Goal: Task Accomplishment & Management: Use online tool/utility

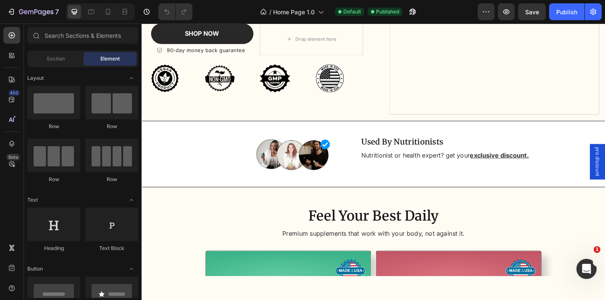
scroll to position [168, 0]
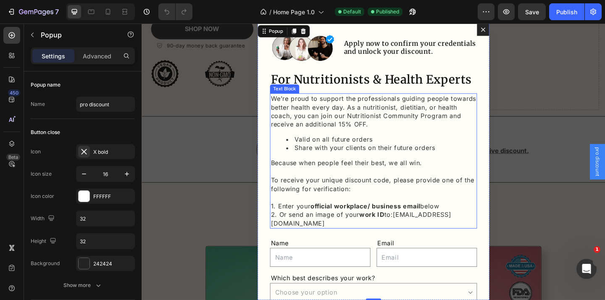
scroll to position [6, 0]
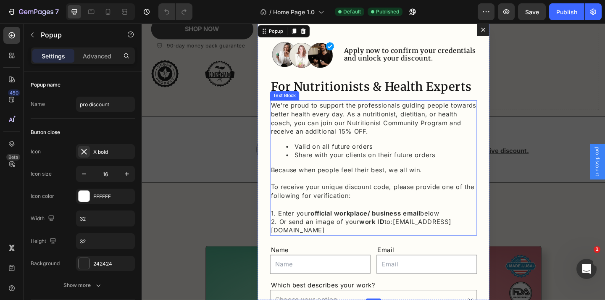
click at [371, 184] on p "Because when people feel their best, we all win. To receive your unique discoun…" at bounding box center [394, 206] width 224 height 56
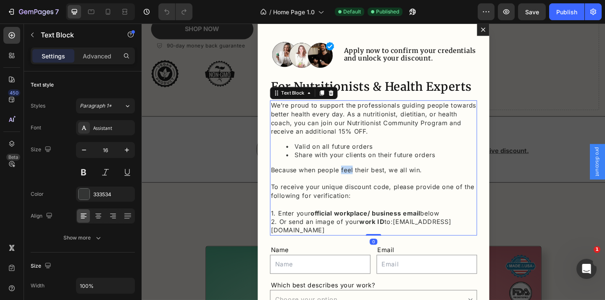
click at [371, 184] on p "Because when people feel their best, we all win. To receive your unique discoun…" at bounding box center [394, 206] width 224 height 56
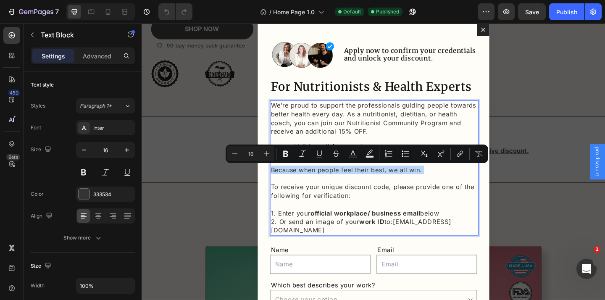
click at [371, 184] on p "Because when people feel their best, we all win. To receive your unique discoun…" at bounding box center [394, 206] width 224 height 56
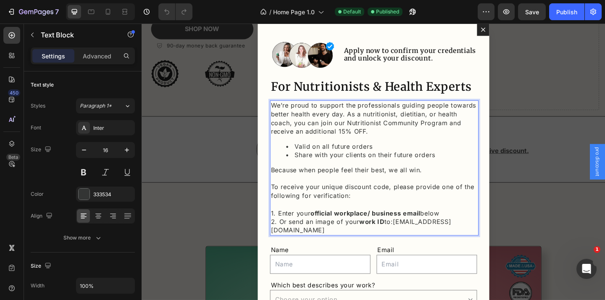
click at [374, 183] on p "Because when people feel their best, we all win. To receive your unique discoun…" at bounding box center [394, 206] width 224 height 56
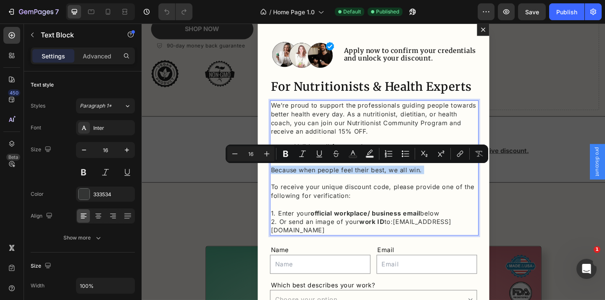
copy p "Because when people feel their best, we all win."
click at [392, 142] on p "We’re proud to support the professionals guiding people towards better health e…" at bounding box center [394, 127] width 224 height 38
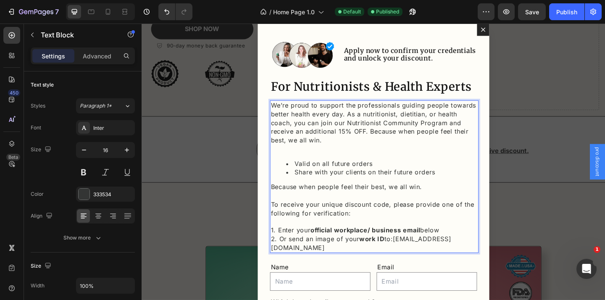
click at [346, 200] on p "Because when people feel their best, we all win. To receive your unique discoun…" at bounding box center [394, 225] width 224 height 56
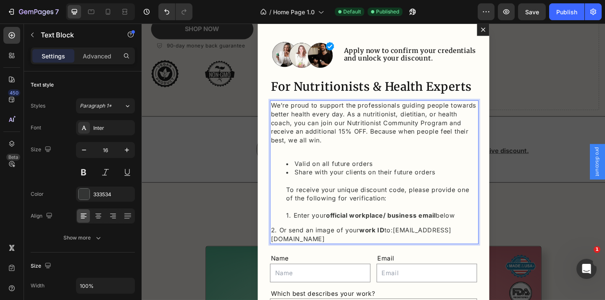
click at [320, 160] on p "We’re proud to support the professionals guiding people towards better health e…" at bounding box center [394, 136] width 224 height 56
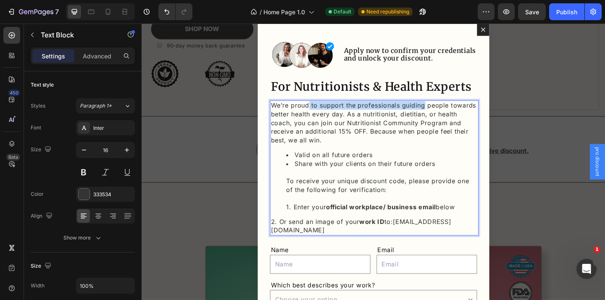
drag, startPoint x: 321, startPoint y: 109, endPoint x: 449, endPoint y: 109, distance: 127.3
click at [449, 109] on p "We’re proud to support the professionals guiding people towards better health e…" at bounding box center [394, 131] width 224 height 47
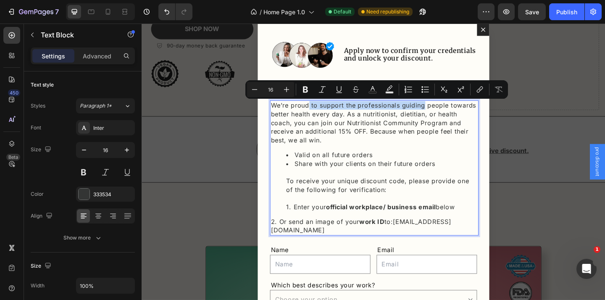
click at [449, 109] on p "We’re proud to support the professionals guiding people towards better health e…" at bounding box center [394, 131] width 224 height 47
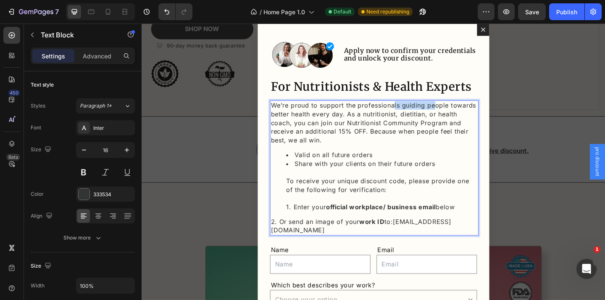
drag, startPoint x: 416, startPoint y: 113, endPoint x: 458, endPoint y: 113, distance: 42.0
click at [458, 113] on p "We’re proud to support the professionals guiding people towards better health e…" at bounding box center [394, 131] width 224 height 47
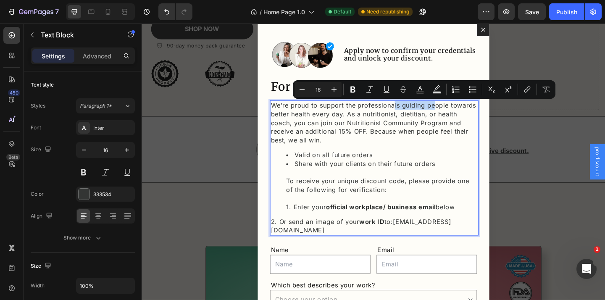
click at [458, 114] on p "We’re proud to support the professionals guiding people towards better health e…" at bounding box center [394, 131] width 224 height 47
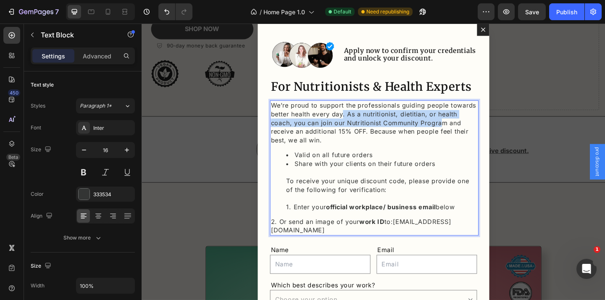
drag, startPoint x: 360, startPoint y: 123, endPoint x: 466, endPoint y: 131, distance: 105.3
click at [466, 130] on p "We’re proud to support the professionals guiding people towards better health e…" at bounding box center [394, 131] width 224 height 47
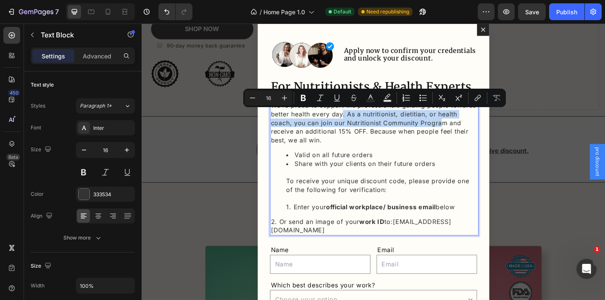
click at [466, 131] on p "We’re proud to support the professionals guiding people towards better health e…" at bounding box center [394, 131] width 224 height 47
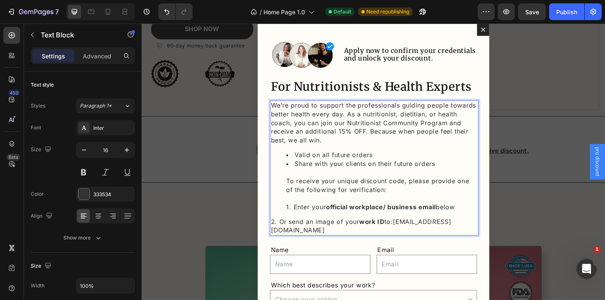
click at [295, 132] on p "We’re proud to support the professionals guiding people towards better health e…" at bounding box center [394, 131] width 224 height 47
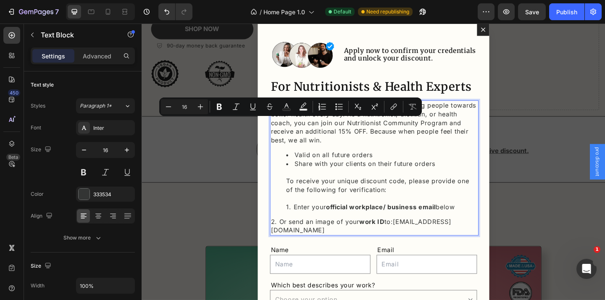
click at [309, 132] on p "We’re proud to support the professionals guiding people towards better health e…" at bounding box center [394, 131] width 224 height 47
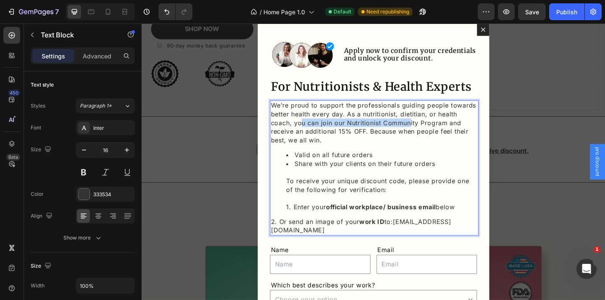
drag, startPoint x: 314, startPoint y: 132, endPoint x: 434, endPoint y: 132, distance: 120.2
click at [434, 132] on p "We’re proud to support the professionals guiding people towards better health e…" at bounding box center [394, 131] width 224 height 47
click at [391, 132] on p "We’re proud to support the professionals guiding people towards better health e…" at bounding box center [394, 131] width 224 height 47
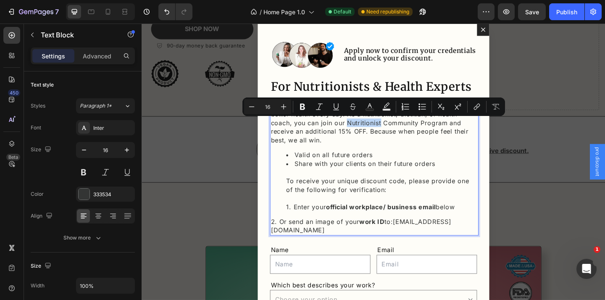
click at [390, 134] on p "We’re proud to support the professionals guiding people towards better health e…" at bounding box center [394, 131] width 224 height 47
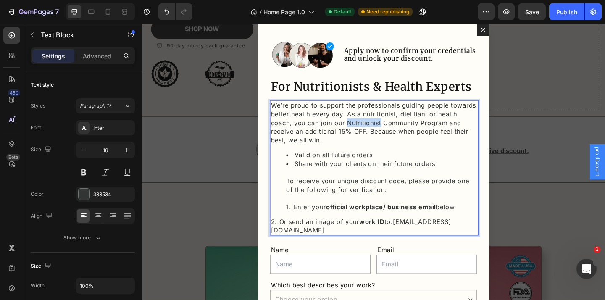
click at [390, 134] on p "We’re proud to support the professionals guiding people towards better health e…" at bounding box center [394, 131] width 224 height 47
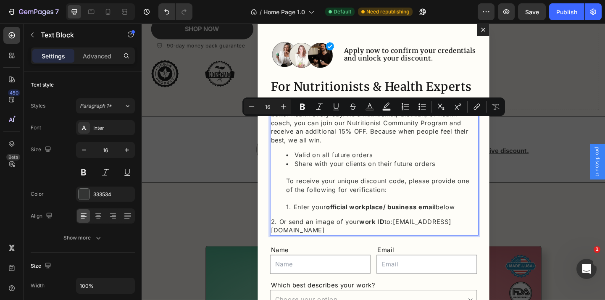
click at [418, 134] on p "We’re proud to support the professionals guiding people towards better health e…" at bounding box center [394, 131] width 224 height 47
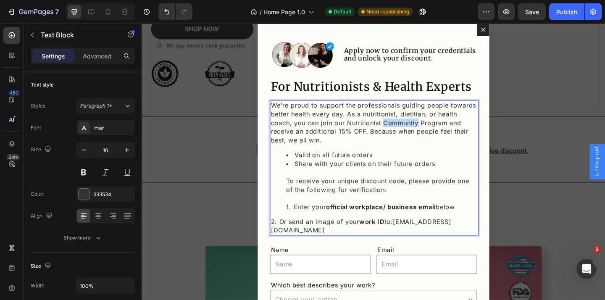
click at [418, 134] on p "We’re proud to support the professionals guiding people towards better health e…" at bounding box center [394, 131] width 224 height 47
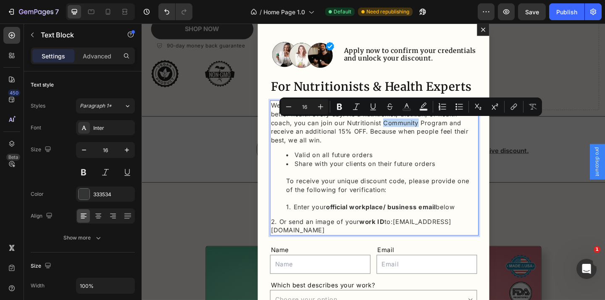
click at [433, 134] on p "We’re proud to support the professionals guiding people towards better health e…" at bounding box center [394, 131] width 224 height 47
drag, startPoint x: 442, startPoint y: 134, endPoint x: 365, endPoint y: 133, distance: 76.9
click at [365, 133] on p "We’re proud to support the professionals guiding people towards better health e…" at bounding box center [394, 131] width 224 height 47
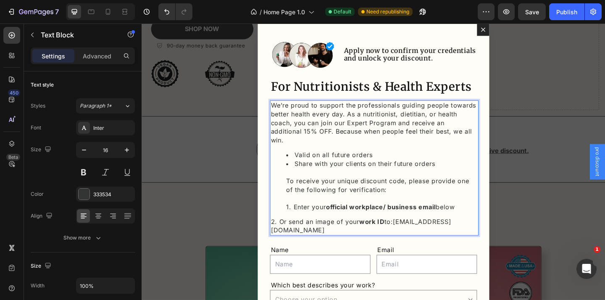
click at [376, 132] on p "We’re proud to support the professionals guiding people towards better health e…" at bounding box center [394, 131] width 224 height 47
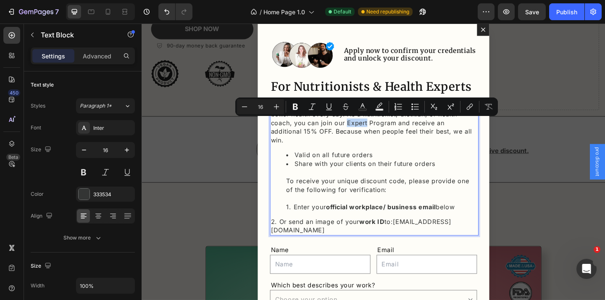
click at [379, 133] on p "We’re proud to support the professionals guiding people towards better health e…" at bounding box center [394, 131] width 224 height 47
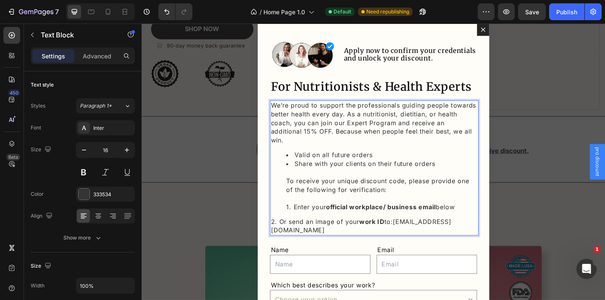
click at [371, 132] on p "We’re proud to support the professionals guiding people towards better health e…" at bounding box center [394, 131] width 224 height 47
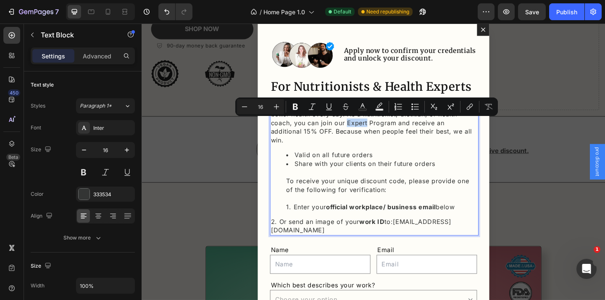
click at [364, 133] on p "We’re proud to support the professionals guiding people towards better health e…" at bounding box center [394, 131] width 224 height 47
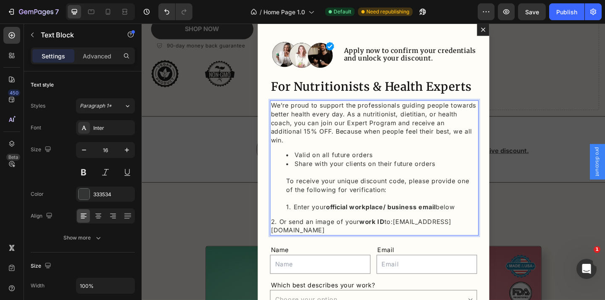
click at [388, 131] on p "We’re proud to support the professionals guiding people towards better health e…" at bounding box center [394, 131] width 224 height 47
drag, startPoint x: 311, startPoint y: 139, endPoint x: 354, endPoint y: 139, distance: 43.3
click at [354, 139] on p "We’re proud to support the professionals guiding people towards better health e…" at bounding box center [394, 131] width 224 height 47
drag, startPoint x: 364, startPoint y: 141, endPoint x: 407, endPoint y: 141, distance: 42.9
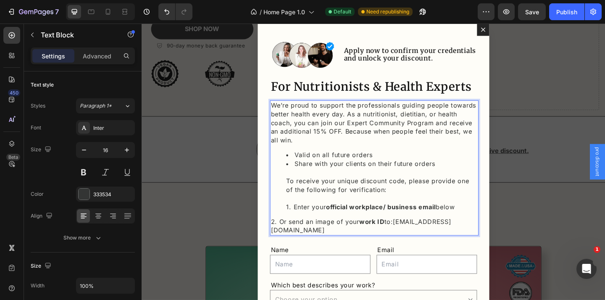
click at [407, 141] on p "We’re proud to support the professionals guiding people towards better health e…" at bounding box center [394, 131] width 224 height 47
click at [461, 140] on p "We’re proud to support the professionals guiding people towards better health e…" at bounding box center [394, 131] width 224 height 47
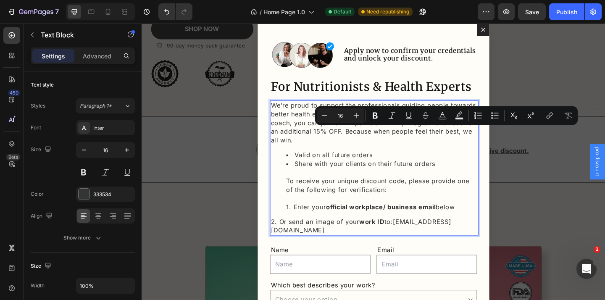
click at [416, 142] on p "We’re proud to support the professionals guiding people towards better health e…" at bounding box center [394, 131] width 224 height 47
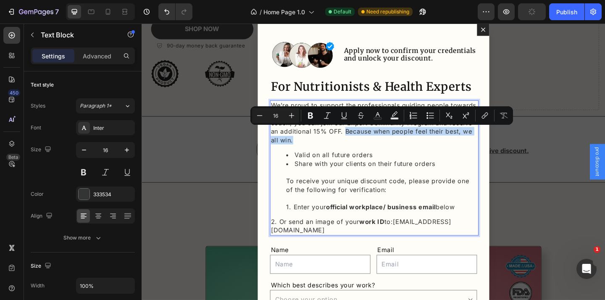
drag, startPoint x: 389, startPoint y: 146, endPoint x: 363, endPoint y: 142, distance: 26.7
click at [363, 142] on p "We’re proud to support the professionals guiding people towards better health e…" at bounding box center [394, 131] width 224 height 47
copy p "Because when people feel their best, we all win."
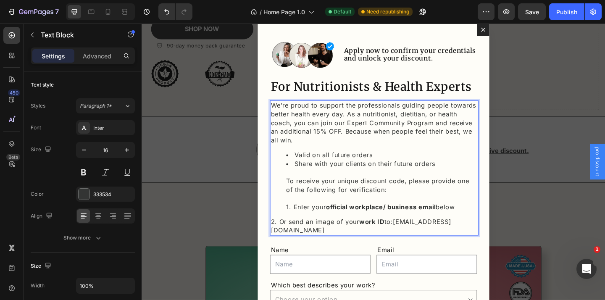
click at [361, 157] on div "We’re proud to support the professionals guiding people towards better health e…" at bounding box center [393, 180] width 225 height 147
click at [299, 224] on li "Share with your clients on their future orders To receive your unique discount …" at bounding box center [402, 199] width 207 height 56
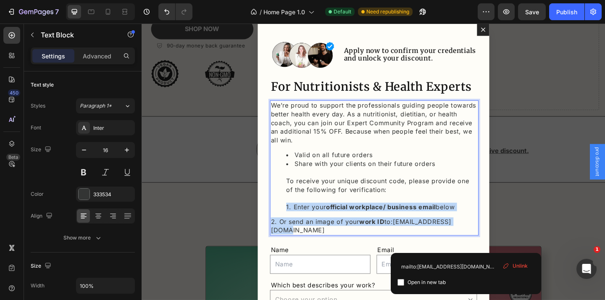
drag, startPoint x: 496, startPoint y: 240, endPoint x: 297, endPoint y: 221, distance: 200.0
click at [297, 221] on div "We’re proud to support the professionals guiding people towards better health e…" at bounding box center [393, 180] width 225 height 147
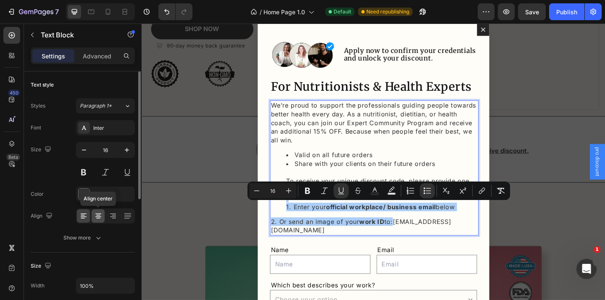
click at [100, 212] on icon at bounding box center [98, 216] width 8 height 8
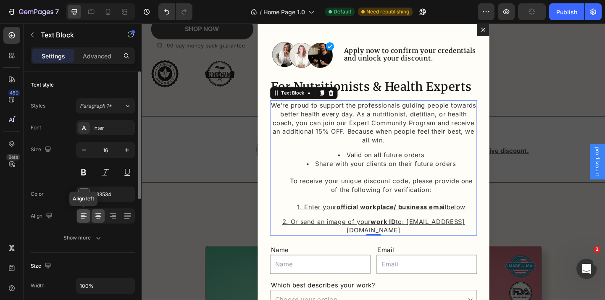
click at [84, 213] on icon at bounding box center [84, 213] width 6 height 1
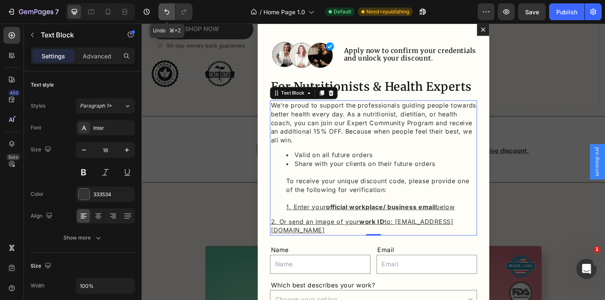
click at [163, 14] on icon "Undo/Redo" at bounding box center [167, 12] width 8 height 8
click at [181, 13] on icon "Undo/Redo" at bounding box center [184, 12] width 8 height 8
click at [182, 7] on button "Undo/Redo" at bounding box center [184, 11] width 17 height 17
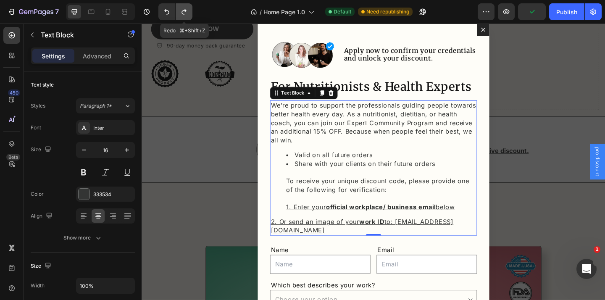
click at [182, 7] on button "Undo/Redo" at bounding box center [184, 11] width 17 height 17
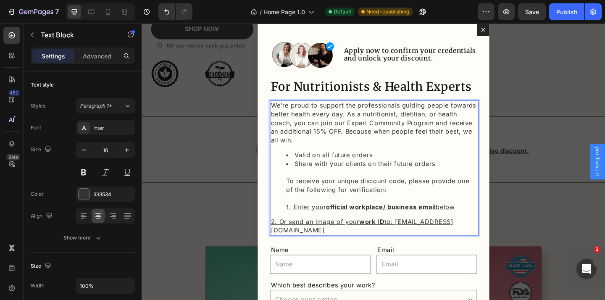
click at [489, 223] on li "Share with your clients on their future orders To receive your unique discount …" at bounding box center [402, 199] width 207 height 56
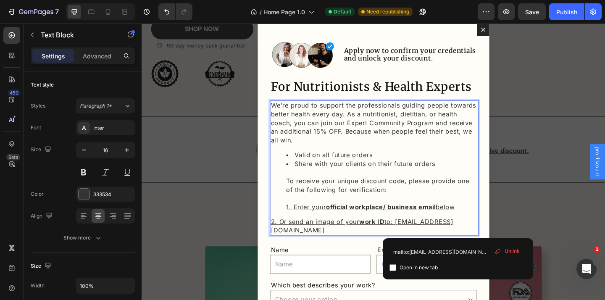
click at [489, 223] on li "Share with your clients on their future orders To receive your unique discount …" at bounding box center [402, 199] width 207 height 56
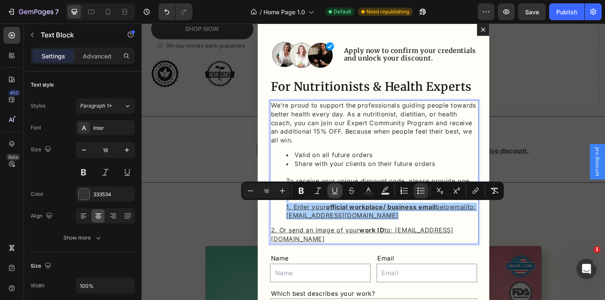
click at [333, 189] on icon "Editor contextual toolbar" at bounding box center [335, 191] width 8 height 8
click at [384, 224] on strong "official workplace/ business email" at bounding box center [401, 223] width 119 height 8
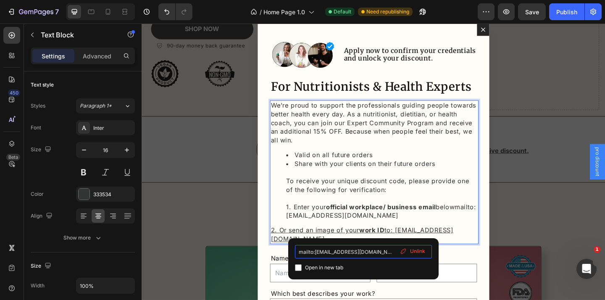
click at [409, 245] on input "mailto:[EMAIL_ADDRESS][DOMAIN_NAME]" at bounding box center [363, 251] width 137 height 13
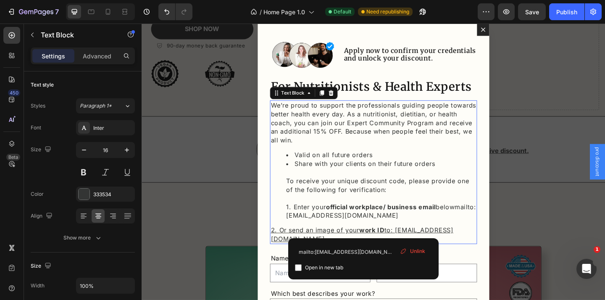
click at [413, 250] on span "Unlink" at bounding box center [417, 251] width 15 height 8
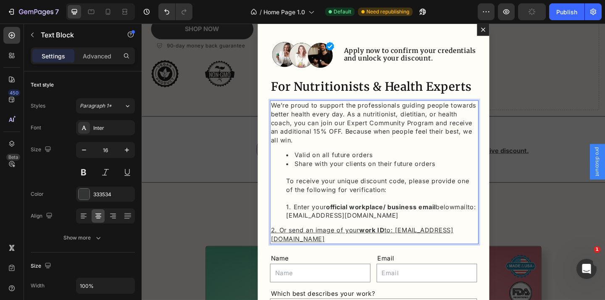
click at [419, 230] on li "Share with your clients on their future orders To receive your unique discount …" at bounding box center [402, 204] width 207 height 66
click at [343, 232] on li "Share with your clients on their future orders To receive your unique discount …" at bounding box center [402, 204] width 207 height 66
drag, startPoint x: 344, startPoint y: 231, endPoint x: 421, endPoint y: 231, distance: 77.7
click at [421, 231] on li "Share with your clients on their future orders To receive your unique discount …" at bounding box center [402, 204] width 207 height 66
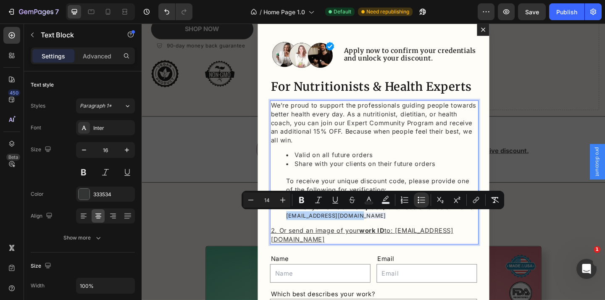
drag, startPoint x: 427, startPoint y: 233, endPoint x: 345, endPoint y: 232, distance: 82.8
click at [345, 232] on li "Share with your clients on their future orders To receive your unique discount …" at bounding box center [402, 204] width 207 height 66
click at [487, 200] on button "Remove Format" at bounding box center [494, 199] width 15 height 15
type input "16"
click at [443, 209] on div "Minus 16 Plus Bold Italic Underline Strikethrough color color Numbered List Bul…" at bounding box center [373, 200] width 263 height 18
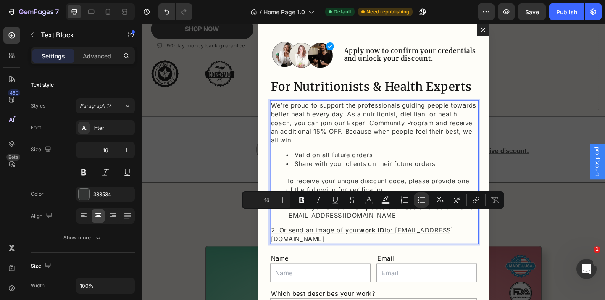
click at [468, 236] on li "Share with your clients on their future orders To receive your unique discount …" at bounding box center [402, 204] width 207 height 66
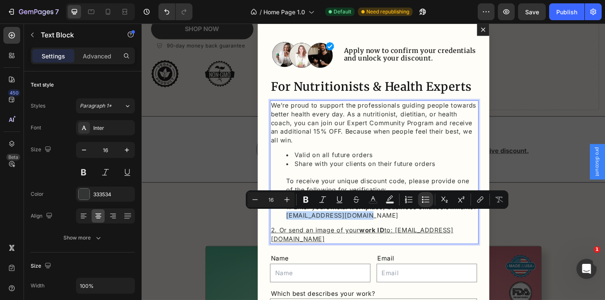
drag, startPoint x: 446, startPoint y: 234, endPoint x: 346, endPoint y: 232, distance: 100.4
click at [346, 232] on li "Share with your clients on their future orders To receive your unique discount …" at bounding box center [402, 204] width 207 height 66
click at [302, 203] on icon "Editor contextual toolbar" at bounding box center [306, 199] width 8 height 8
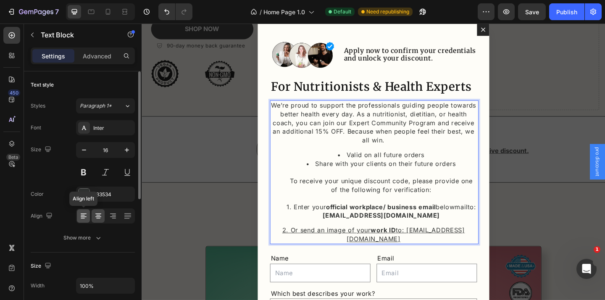
click at [78, 219] on div at bounding box center [83, 215] width 13 height 13
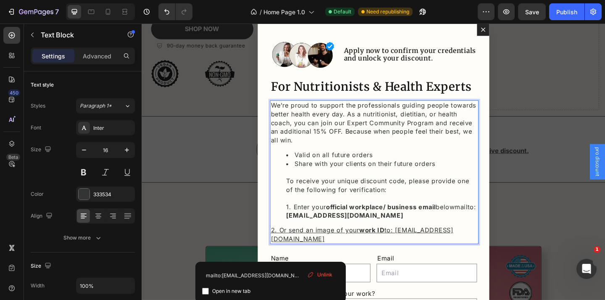
click at [302, 239] on div "We’re proud to support the professionals guiding people towards better health e…" at bounding box center [393, 185] width 225 height 156
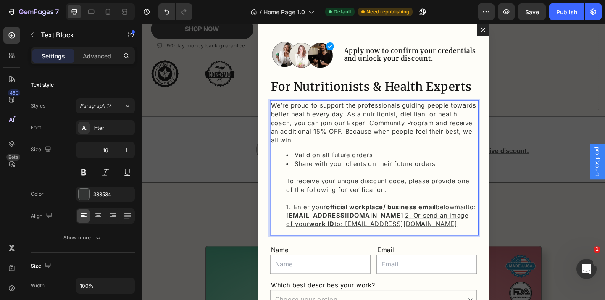
click at [410, 205] on li "Share with your clients on their future orders To receive your unique discount …" at bounding box center [402, 208] width 207 height 75
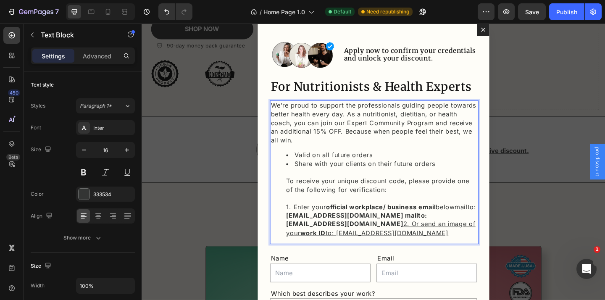
click at [433, 200] on li "Share with your clients on their future orders To receive your unique discount …" at bounding box center [402, 213] width 207 height 85
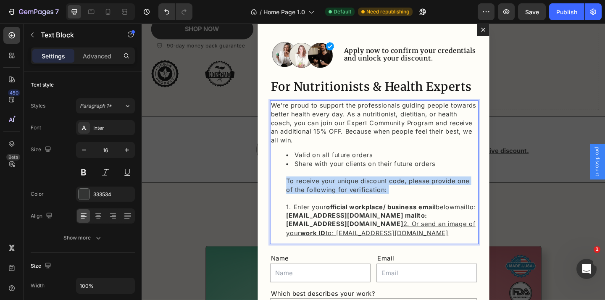
click at [433, 200] on li "Share with your clients on their future orders To receive your unique discount …" at bounding box center [402, 213] width 207 height 85
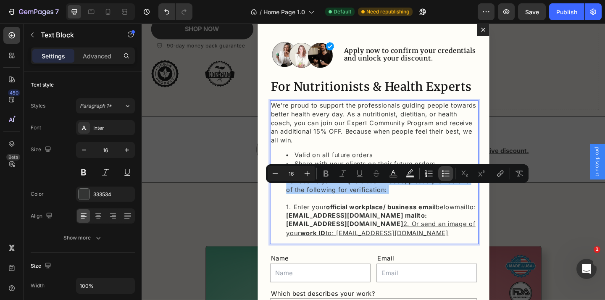
click at [445, 174] on icon "Editor contextual toolbar" at bounding box center [446, 173] width 8 height 8
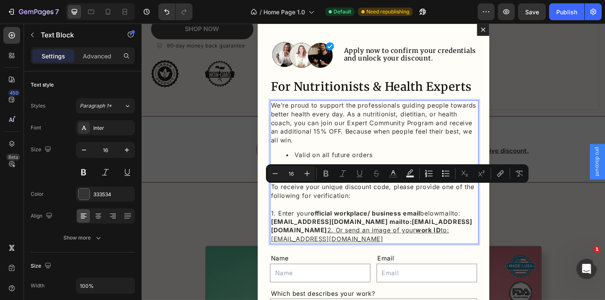
click at [439, 213] on p "Share with your clients on their future orders To receive your unique discount …" at bounding box center [394, 220] width 224 height 85
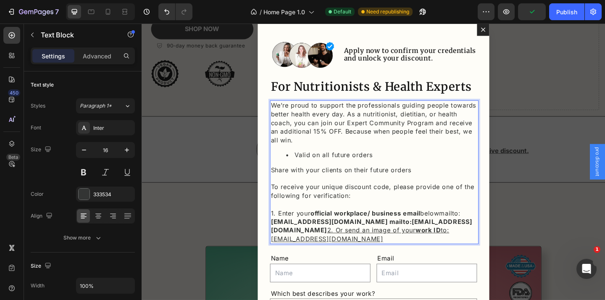
click at [345, 183] on p "Share with your clients on their future orders To receive your unique discount …" at bounding box center [394, 220] width 224 height 85
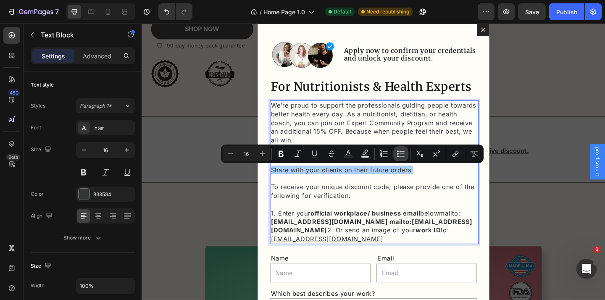
click at [401, 154] on icon "Editor contextual toolbar" at bounding box center [402, 153] width 5 height 0
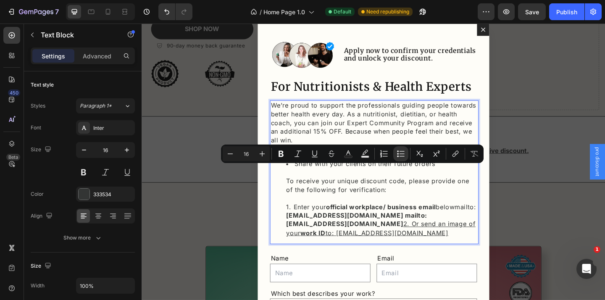
click at [389, 200] on li "Share with your clients on their future orders To receive your unique discount …" at bounding box center [402, 213] width 207 height 85
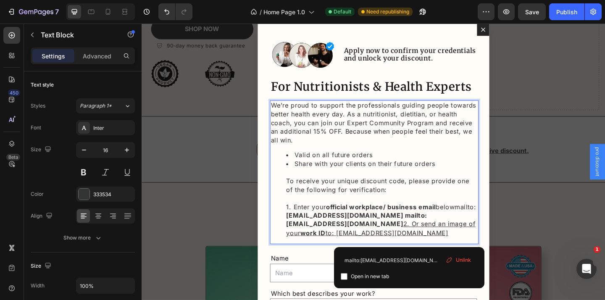
click at [436, 232] on li "Share with your clients on their future orders To receive your unique discount …" at bounding box center [402, 213] width 207 height 85
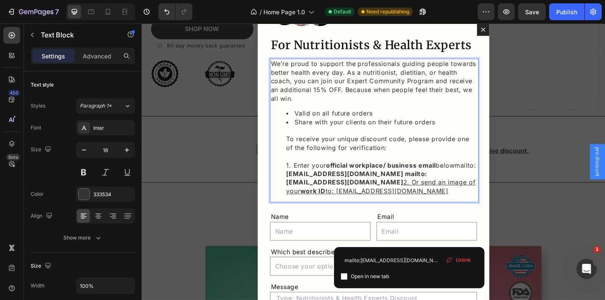
scroll to position [54, 0]
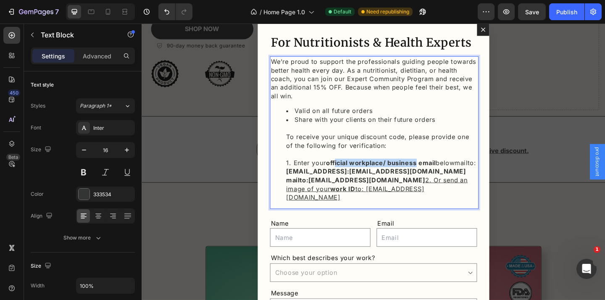
drag, startPoint x: 353, startPoint y: 176, endPoint x: 441, endPoint y: 176, distance: 87.8
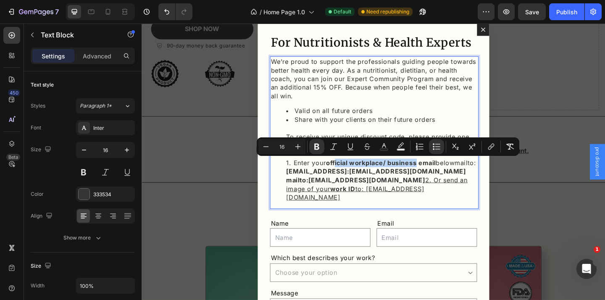
click at [441, 176] on strong "official workplace/ business email" at bounding box center [401, 175] width 119 height 8
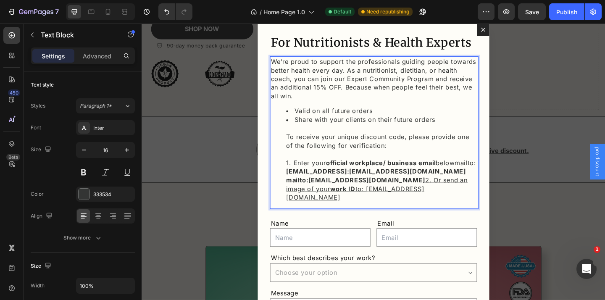
click at [300, 189] on strong "[EMAIL_ADDRESS]:[EMAIL_ADDRESS][DOMAIN_NAME]" at bounding box center [396, 184] width 195 height 8
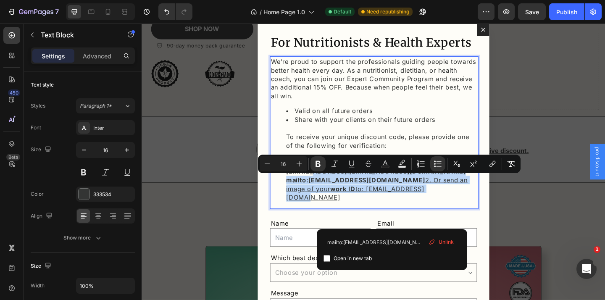
drag, startPoint x: 425, startPoint y: 217, endPoint x: 325, endPoint y: 196, distance: 102.1
click at [325, 196] on li "Share with your clients on their future orders To receive your unique discount …" at bounding box center [402, 171] width 207 height 94
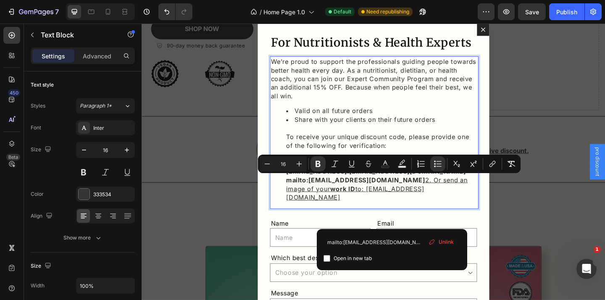
click at [325, 189] on strong "[EMAIL_ADDRESS]:[EMAIL_ADDRESS][DOMAIN_NAME]" at bounding box center [396, 184] width 195 height 8
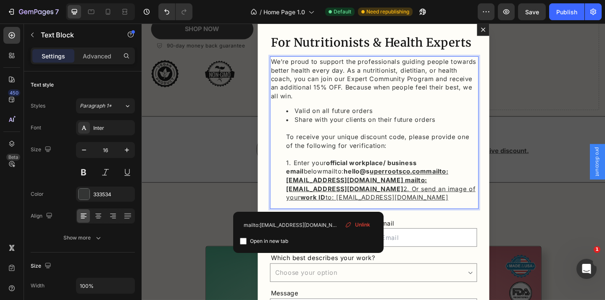
scroll to position [61, 0]
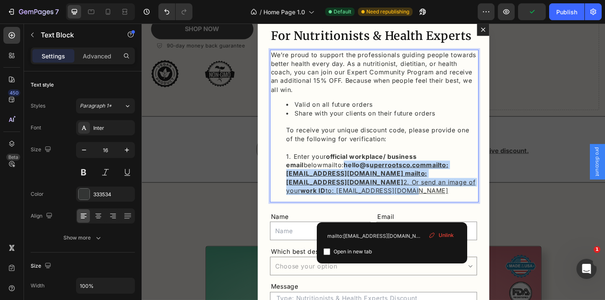
drag, startPoint x: 428, startPoint y: 206, endPoint x: 299, endPoint y: 188, distance: 130.7
click at [299, 188] on li "Share with your clients on their future orders To receive your unique discount …" at bounding box center [402, 163] width 207 height 94
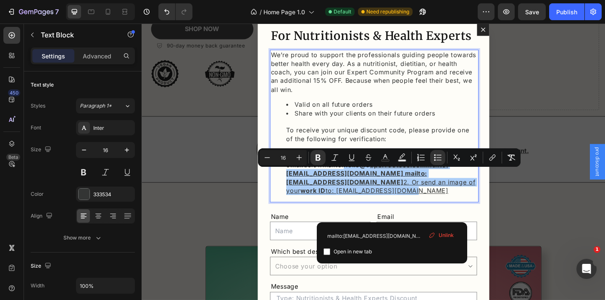
drag, startPoint x: 442, startPoint y: 238, endPoint x: 326, endPoint y: 234, distance: 115.6
click at [442, 238] on span "Unlink" at bounding box center [446, 235] width 15 height 8
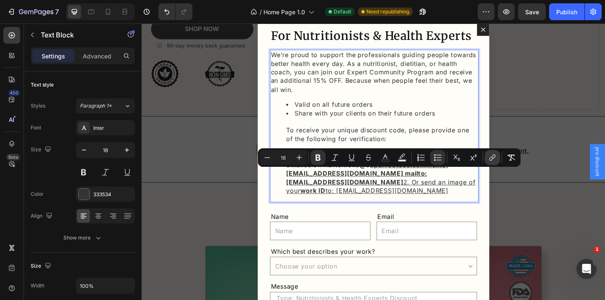
click at [492, 158] on icon "Editor contextual toolbar" at bounding box center [492, 157] width 8 height 8
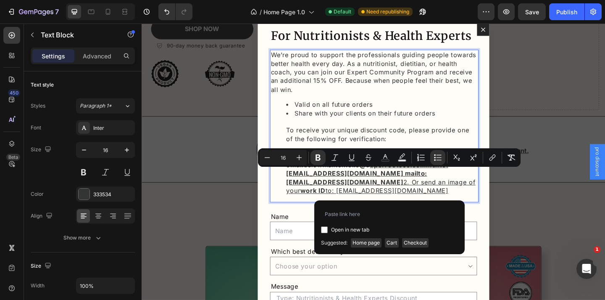
click at [422, 205] on li "Share with your clients on their future orders To receive your unique discount …" at bounding box center [402, 163] width 207 height 94
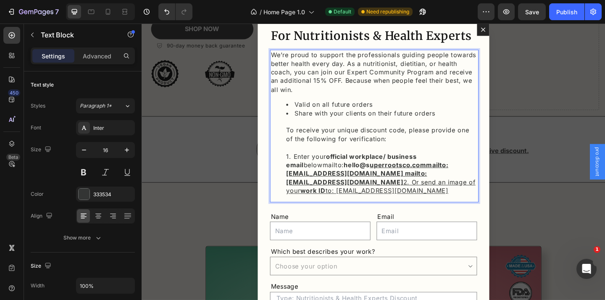
click at [383, 176] on li "Share with your clients on their future orders To receive your unique discount …" at bounding box center [402, 163] width 207 height 94
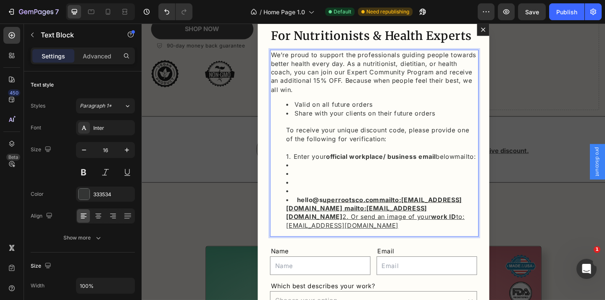
click at [327, 210] on li "Rich Text Editor. Editing area: main" at bounding box center [402, 205] width 207 height 9
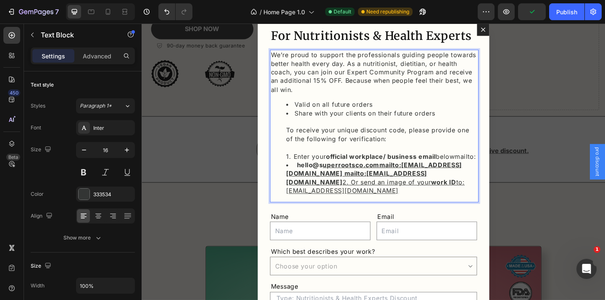
click at [326, 184] on li "hello@s uperrootsco.commailto:[EMAIL_ADDRESS][DOMAIN_NAME] mailto:[EMAIL_ADDRES…" at bounding box center [402, 192] width 207 height 38
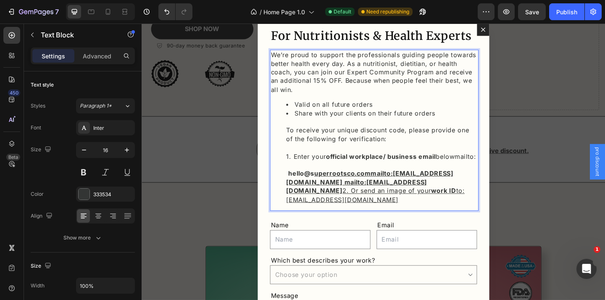
click at [302, 194] on strong "hello@s uperrootsco.commailto:[EMAIL_ADDRESS][DOMAIN_NAME] mailto:[EMAIL_ADDRES…" at bounding box center [390, 195] width 182 height 27
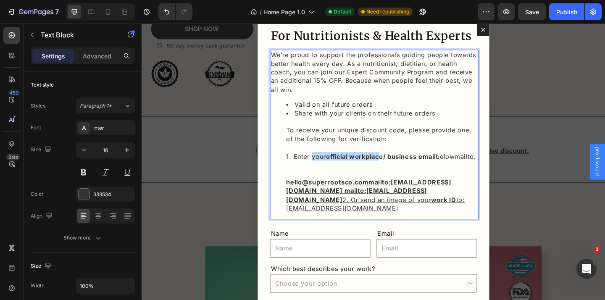
drag, startPoint x: 326, startPoint y: 167, endPoint x: 406, endPoint y: 167, distance: 79.8
click at [404, 167] on li "Share with your clients on their future orders To receive your unique discount …" at bounding box center [402, 172] width 207 height 113
click at [406, 167] on strong "official workplace/ business email" at bounding box center [401, 168] width 119 height 8
drag, startPoint x: 341, startPoint y: 169, endPoint x: 398, endPoint y: 169, distance: 57.6
click at [398, 169] on li "Share with your clients on their future orders To receive your unique discount …" at bounding box center [402, 172] width 207 height 113
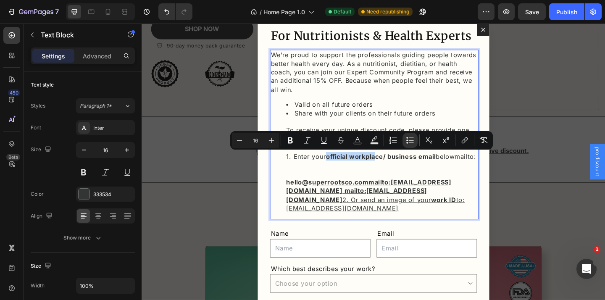
click at [398, 169] on strong "official workplace/ business email" at bounding box center [401, 168] width 119 height 8
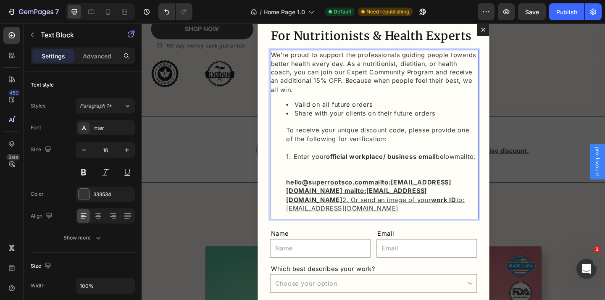
click at [398, 167] on strong "official workplace/ business email" at bounding box center [401, 168] width 119 height 8
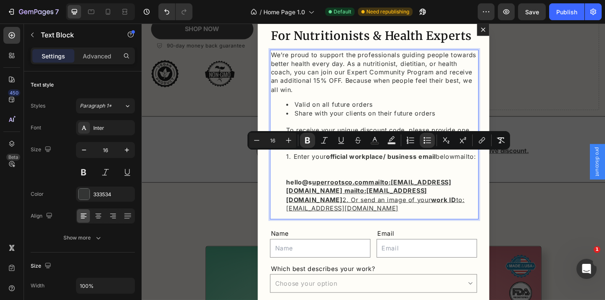
click at [439, 167] on strong "official workplace/ business email" at bounding box center [401, 168] width 119 height 8
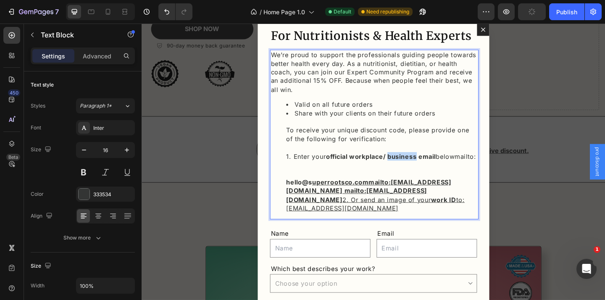
click at [439, 167] on strong "official workplace/ business email" at bounding box center [401, 168] width 119 height 8
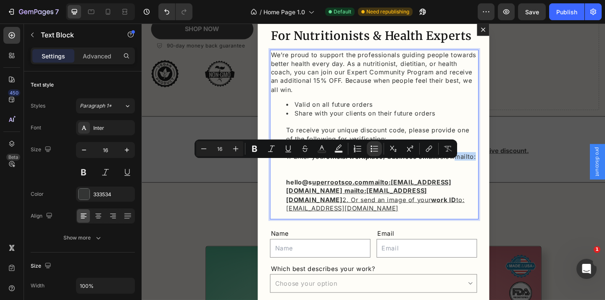
drag, startPoint x: 344, startPoint y: 177, endPoint x: 320, endPoint y: 177, distance: 24.4
click at [320, 177] on li "Share with your clients on their future orders To receive your unique discount …" at bounding box center [402, 172] width 207 height 113
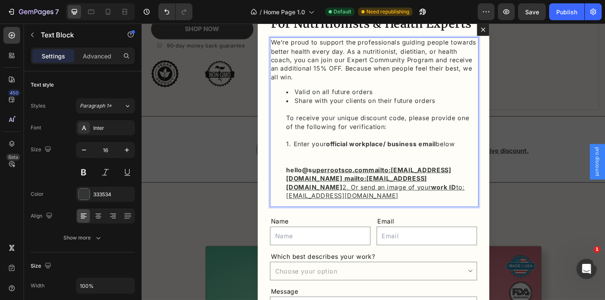
scroll to position [76, 0]
drag, startPoint x: 475, startPoint y: 155, endPoint x: 442, endPoint y: 155, distance: 32.4
click at [442, 155] on li "Share with your clients on their future orders To receive your unique discount …" at bounding box center [402, 158] width 207 height 113
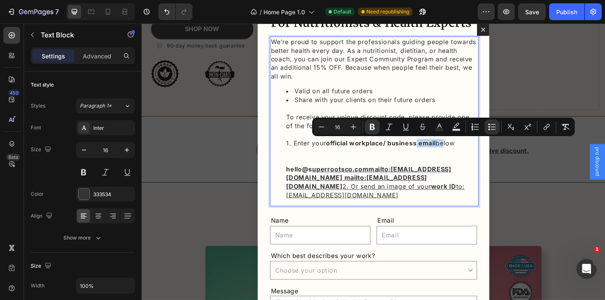
click at [442, 155] on strong "official workplace/ business email" at bounding box center [401, 154] width 119 height 8
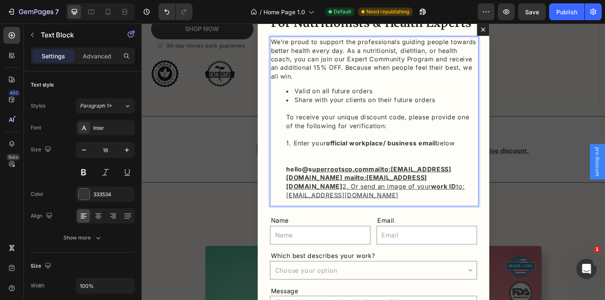
click at [481, 153] on li "Share with your clients on their future orders To receive your unique discount …" at bounding box center [402, 158] width 207 height 113
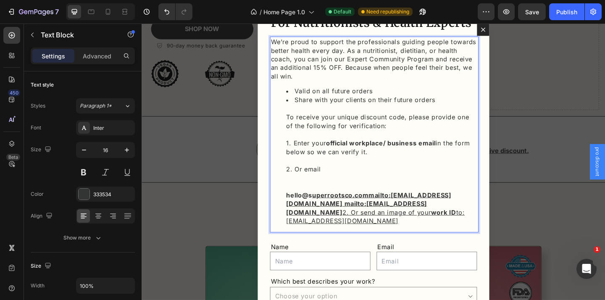
click at [331, 179] on li "Share with your clients on their future orders To receive your unique discount …" at bounding box center [402, 172] width 207 height 141
click at [337, 163] on li "Share with your clients on their future orders To receive your unique discount …" at bounding box center [402, 172] width 207 height 141
drag, startPoint x: 324, startPoint y: 163, endPoint x: 383, endPoint y: 163, distance: 58.8
click at [383, 163] on li "Share with your clients on their future orders To receive your unique discount …" at bounding box center [402, 172] width 207 height 141
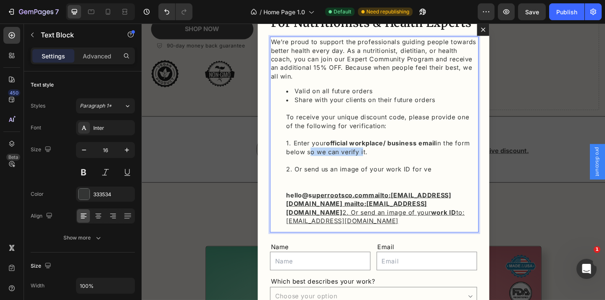
click at [383, 163] on li "Share with your clients on their future orders To receive your unique discount …" at bounding box center [402, 172] width 207 height 141
drag, startPoint x: 326, startPoint y: 187, endPoint x: 394, endPoint y: 187, distance: 67.6
click at [394, 187] on li "Share with your clients on their future orders To receive your unique discount …" at bounding box center [402, 172] width 207 height 141
drag, startPoint x: 375, startPoint y: 182, endPoint x: 423, endPoint y: 182, distance: 47.9
click at [423, 182] on li "Share with your clients on their future orders To receive your unique discount …" at bounding box center [402, 172] width 207 height 141
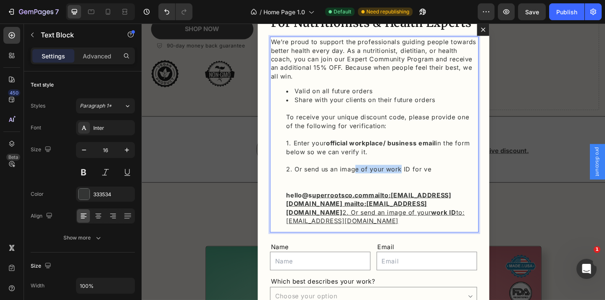
click at [423, 182] on li "Share with your clients on their future orders To receive your unique discount …" at bounding box center [402, 172] width 207 height 141
click at [452, 184] on li "Share with your clients on their future orders To receive your unique discount …" at bounding box center [402, 172] width 207 height 141
click at [458, 182] on li "Share with your clients on their future orders To receive your unique discount …" at bounding box center [402, 172] width 207 height 141
click at [488, 183] on li "Share with your clients on their future orders To receive your unique discount …" at bounding box center [402, 172] width 207 height 141
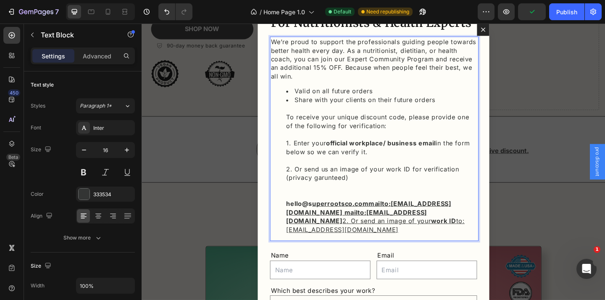
click at [347, 191] on li "Share with your clients on their future orders To receive your unique discount …" at bounding box center [402, 177] width 207 height 151
drag, startPoint x: 355, startPoint y: 182, endPoint x: 400, endPoint y: 182, distance: 44.5
click at [400, 182] on li "Share with your clients on their future orders To receive your unique discount …" at bounding box center [402, 177] width 207 height 151
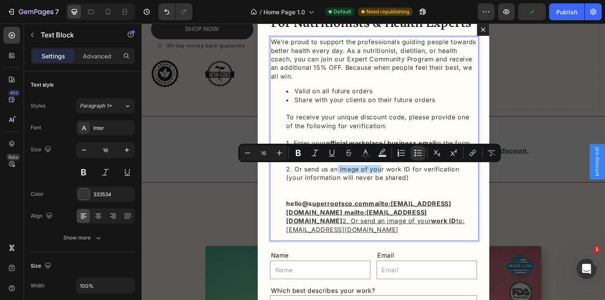
click at [400, 182] on li "Share with your clients on their future orders To receive your unique discount …" at bounding box center [402, 177] width 207 height 151
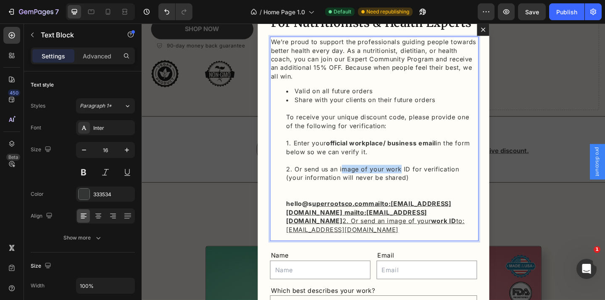
drag, startPoint x: 423, startPoint y: 182, endPoint x: 360, endPoint y: 182, distance: 62.2
click at [360, 182] on li "Share with your clients on their future orders To receive your unique discount …" at bounding box center [402, 177] width 207 height 151
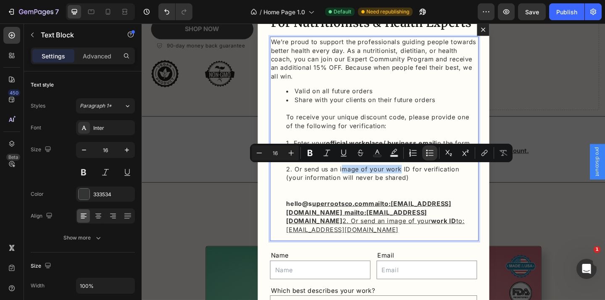
click at [360, 182] on li "Share with your clients on their future orders To receive your unique discount …" at bounding box center [402, 177] width 207 height 151
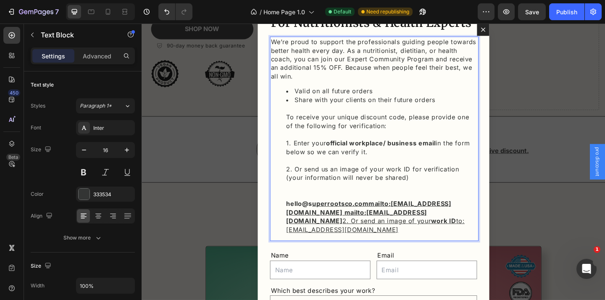
click at [394, 192] on li "Share with your clients on their future orders To receive your unique discount …" at bounding box center [402, 177] width 207 height 151
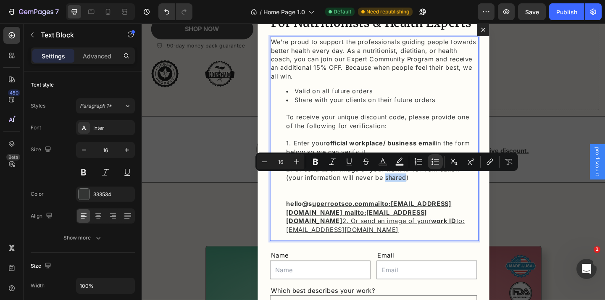
click at [409, 192] on li "Share with your clients on their future orders To receive your unique discount …" at bounding box center [402, 177] width 207 height 151
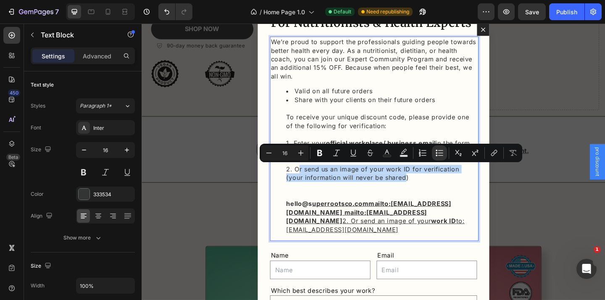
drag, startPoint x: 409, startPoint y: 191, endPoint x: 310, endPoint y: 182, distance: 99.6
click at [310, 182] on li "Share with your clients on their future orders To receive your unique discount …" at bounding box center [402, 177] width 207 height 151
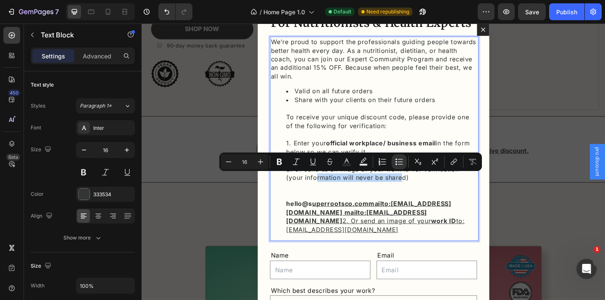
drag, startPoint x: 310, startPoint y: 191, endPoint x: 405, endPoint y: 192, distance: 95.8
click at [405, 192] on li "Share with your clients on their future orders To receive your unique discount …" at bounding box center [402, 177] width 207 height 151
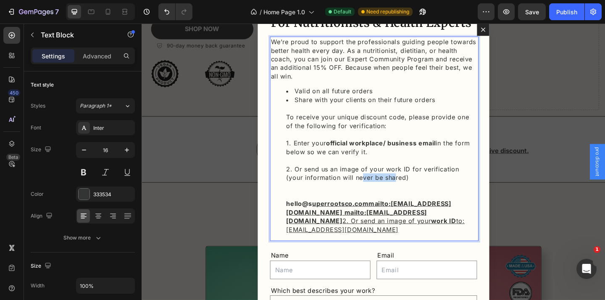
drag, startPoint x: 363, startPoint y: 191, endPoint x: 400, endPoint y: 191, distance: 36.6
click at [399, 191] on li "Share with your clients on their future orders To receive your unique discount …" at bounding box center [402, 177] width 207 height 151
click at [400, 191] on li "Share with your clients on their future orders To receive your unique discount …" at bounding box center [402, 177] width 207 height 151
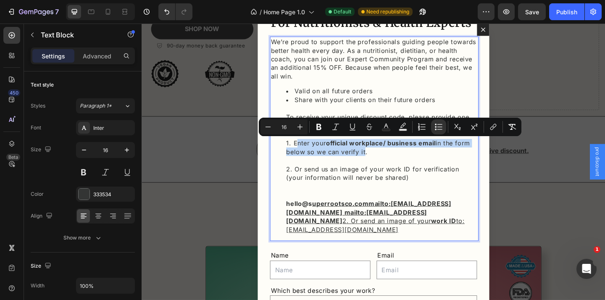
drag, startPoint x: 383, startPoint y: 163, endPoint x: 311, endPoint y: 155, distance: 72.2
click at [311, 155] on li "Share with your clients on their future orders To receive your unique discount …" at bounding box center [402, 177] width 207 height 151
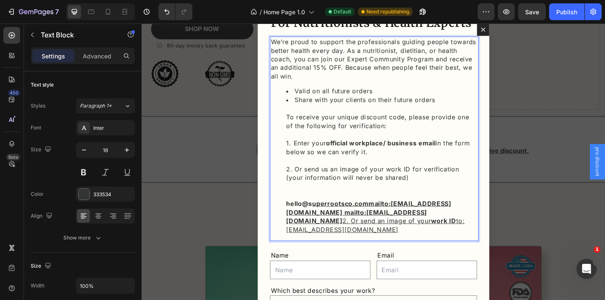
click at [376, 134] on li "Share with your clients on their future orders To receive your unique discount …" at bounding box center [402, 177] width 207 height 151
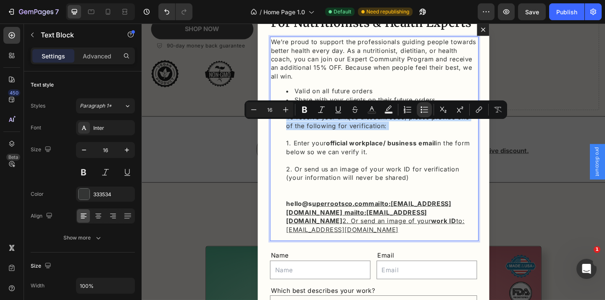
click at [376, 134] on li "Share with your clients on their future orders To receive your unique discount …" at bounding box center [402, 177] width 207 height 151
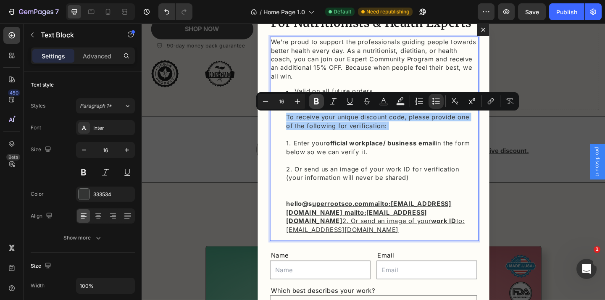
click at [314, 100] on icon "Editor contextual toolbar" at bounding box center [316, 101] width 8 height 8
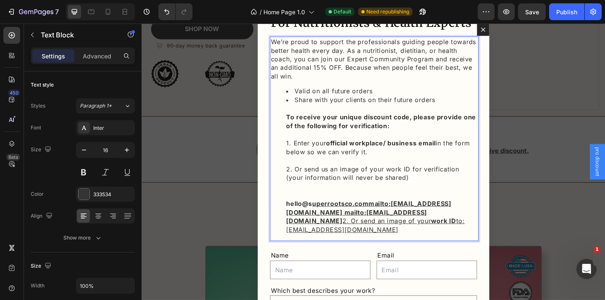
click at [371, 141] on li "Share with your clients on their future orders To receive your unique discount …" at bounding box center [402, 177] width 207 height 151
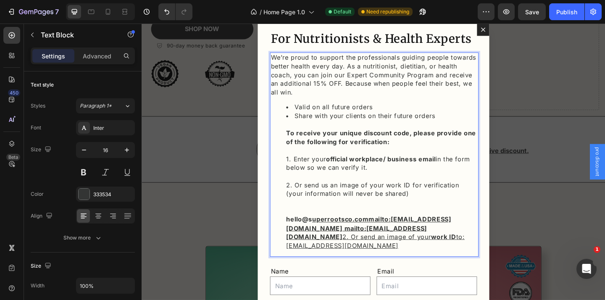
scroll to position [59, 0]
click at [360, 113] on li "Valid on all future orders" at bounding box center [402, 113] width 207 height 9
click at [350, 114] on li "Valid on all orders" at bounding box center [402, 113] width 207 height 9
drag, startPoint x: 332, startPoint y: 122, endPoint x: 409, endPoint y: 119, distance: 76.9
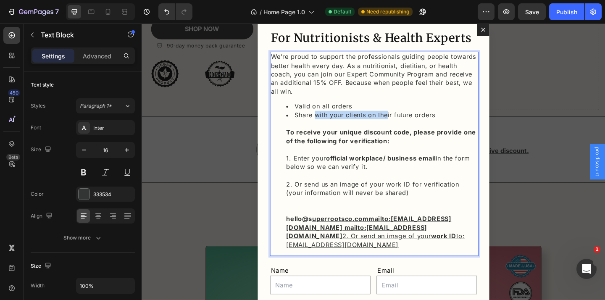
click at [408, 119] on li "Share with your clients on their future orders To receive your unique discount …" at bounding box center [402, 193] width 207 height 151
click at [409, 119] on li "Share with your clients on their future orders To receive your unique discount …" at bounding box center [402, 193] width 207 height 151
drag, startPoint x: 319, startPoint y: 124, endPoint x: 365, endPoint y: 124, distance: 45.4
click at [365, 124] on li "Share with your clients on their future orders To receive your unique discount …" at bounding box center [402, 193] width 207 height 151
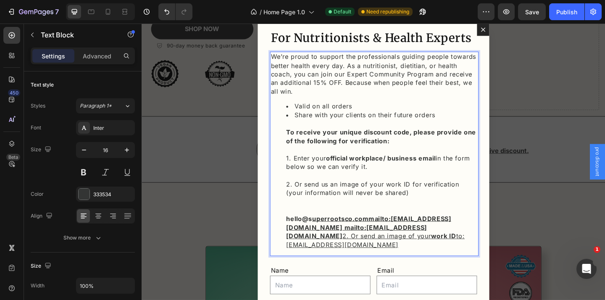
click at [348, 114] on li "Valid on all orders" at bounding box center [402, 113] width 207 height 9
drag, startPoint x: 339, startPoint y: 113, endPoint x: 367, endPoint y: 114, distance: 27.7
click at [367, 114] on li "Valid on all orders" at bounding box center [402, 113] width 207 height 9
drag, startPoint x: 316, startPoint y: 113, endPoint x: 364, endPoint y: 115, distance: 48.3
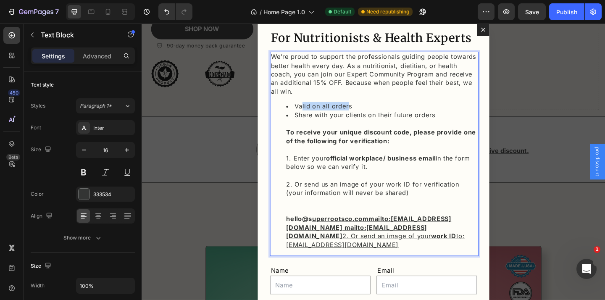
click at [364, 115] on li "Valid on all orders" at bounding box center [402, 113] width 207 height 9
click at [382, 115] on li "Valid on all orders" at bounding box center [402, 113] width 207 height 9
drag, startPoint x: 339, startPoint y: 114, endPoint x: 366, endPoint y: 114, distance: 26.5
click at [366, 114] on li "Valid on all orders" at bounding box center [402, 113] width 207 height 9
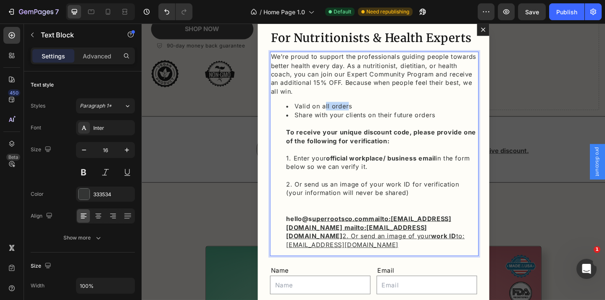
click at [366, 114] on li "Valid on all orders" at bounding box center [402, 113] width 207 height 9
click at [349, 113] on li "Valid on all orders" at bounding box center [402, 113] width 207 height 9
drag, startPoint x: 322, startPoint y: 124, endPoint x: 419, endPoint y: 122, distance: 97.1
click at [419, 122] on li "Share with your clients on their future orders To receive your unique discount …" at bounding box center [402, 193] width 207 height 151
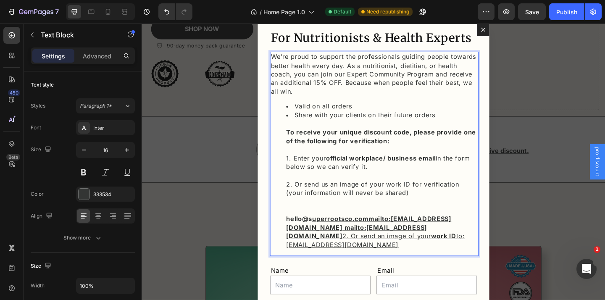
click at [350, 113] on li "Valid on all orders" at bounding box center [402, 113] width 207 height 9
click at [347, 112] on li "Valid on all orders" at bounding box center [402, 113] width 207 height 9
click at [297, 59] on p "erutWe’re proud to support the professionals guiding people towards better heal…" at bounding box center [394, 78] width 224 height 47
click at [502, 60] on p "We’re proud to support the professionals guiding people towards better health e…" at bounding box center [394, 78] width 224 height 47
drag, startPoint x: 327, startPoint y: 82, endPoint x: 399, endPoint y: 82, distance: 72.3
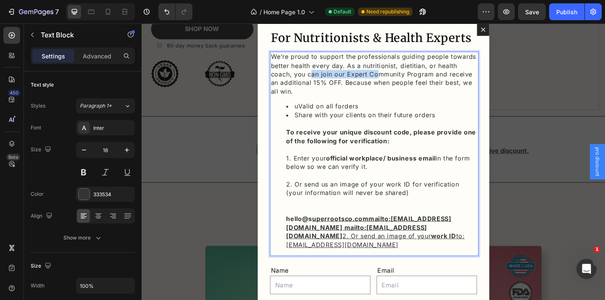
click at [399, 82] on p "We’re proud to support the professionals guiding people towards better health e…" at bounding box center [394, 78] width 224 height 47
click at [367, 79] on p "We’re proud to support the professionals guiding people towards better health e…" at bounding box center [394, 78] width 224 height 47
drag, startPoint x: 364, startPoint y: 79, endPoint x: 457, endPoint y: 82, distance: 92.9
click at [457, 82] on p "We’re proud to support the professionals guiding people towards better health e…" at bounding box center [394, 78] width 224 height 47
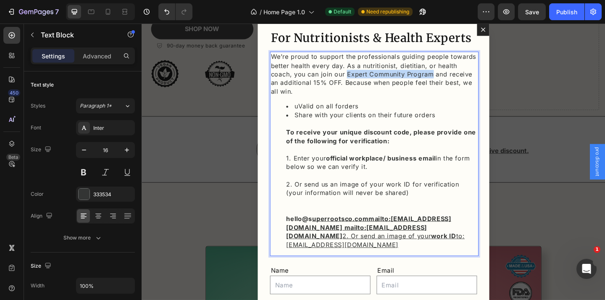
click at [434, 79] on p "We’re proud to support the professionals guiding people towards better health e…" at bounding box center [394, 78] width 224 height 47
click at [357, 88] on p "We’re proud to support the professionals guiding people towards better health e…" at bounding box center [394, 78] width 224 height 47
click at [300, 58] on p "yreveWe’re proud to support the professionals guiding people towards better hea…" at bounding box center [394, 78] width 224 height 47
click at [289, 60] on p "yrWe’re proud to support the professionals guiding people towards better health…" at bounding box center [394, 78] width 224 height 47
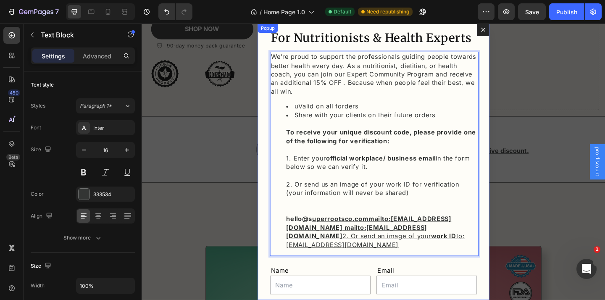
click at [274, 70] on div "Image Apply now to confirm your credentials and unlock your discount. Heading R…" at bounding box center [394, 174] width 252 height 301
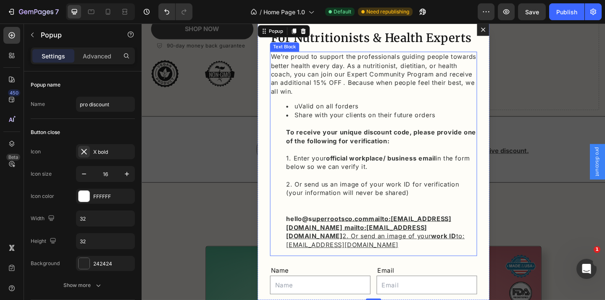
click at [356, 88] on p "We’re proud to support the professionals guiding people towards better health e…" at bounding box center [394, 78] width 224 height 47
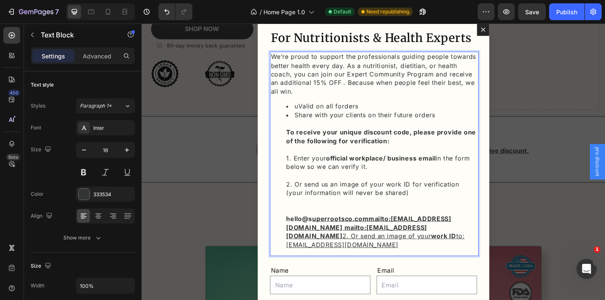
click at [358, 90] on p "We’re proud to support the professionals guiding people towards better health e…" at bounding box center [394, 78] width 224 height 47
click at [396, 97] on p "We’re proud to support the professionals guiding people towards better health e…" at bounding box center [394, 78] width 224 height 47
click at [402, 87] on p "We’re proud to support the professionals guiding people towards better health e…" at bounding box center [394, 78] width 224 height 47
click at [432, 91] on p "We’re proud to support the professionals guiding people towards better health e…" at bounding box center [394, 78] width 224 height 47
click at [443, 94] on p "We’re proud to support the professionals guiding people towards better health e…" at bounding box center [394, 78] width 224 height 47
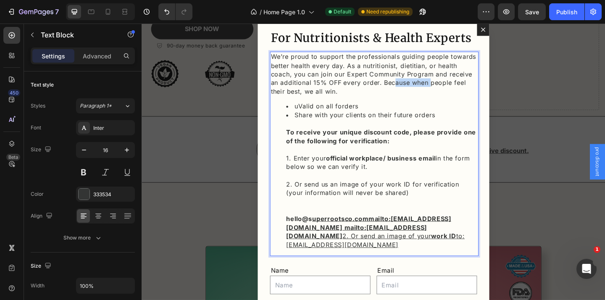
drag, startPoint x: 416, startPoint y: 87, endPoint x: 457, endPoint y: 87, distance: 40.3
click at [457, 87] on p "We’re proud to support the professionals guiding people towards better health e…" at bounding box center [394, 78] width 224 height 47
click at [397, 97] on p "We’re proud to support the professionals guiding people towards better health e…" at bounding box center [394, 78] width 224 height 47
click at [312, 113] on li "uValid on all forders" at bounding box center [402, 113] width 207 height 9
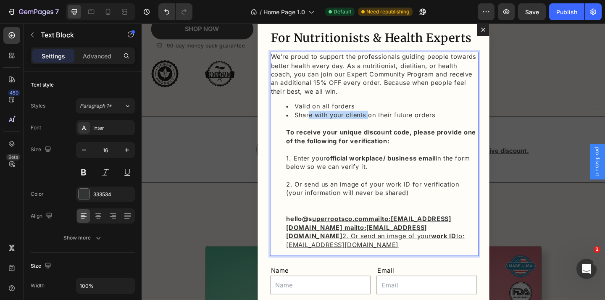
drag, startPoint x: 322, startPoint y: 122, endPoint x: 388, endPoint y: 122, distance: 65.5
click at [388, 122] on li "Share with your clients on their future orders To receive your unique discount …" at bounding box center [402, 193] width 207 height 151
click at [350, 113] on li "Valid on all forders" at bounding box center [402, 113] width 207 height 9
click at [368, 109] on li "Valid on all orders" at bounding box center [402, 113] width 207 height 9
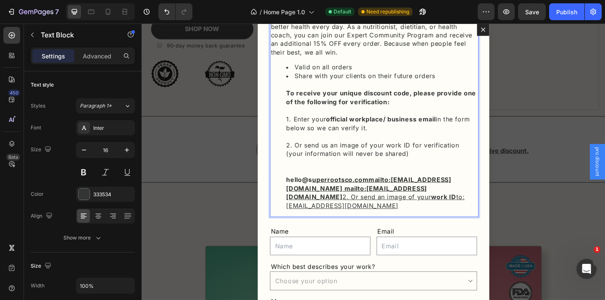
scroll to position [103, 0]
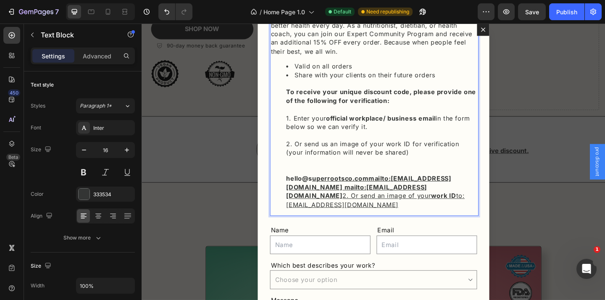
click at [417, 153] on li "Share with your clients on their future orders To receive your unique discount …" at bounding box center [402, 150] width 207 height 151
click at [474, 155] on li "Share with your clients on their future orders To receive your unique discount …" at bounding box center [402, 150] width 207 height 151
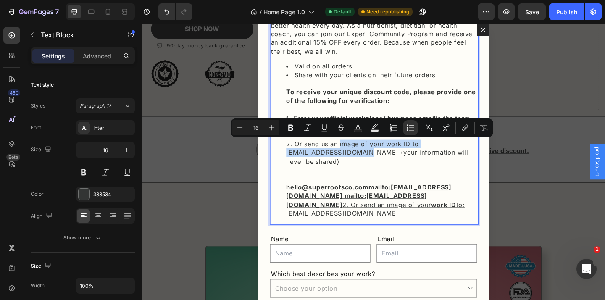
drag, startPoint x: 384, startPoint y: 163, endPoint x: 358, endPoint y: 157, distance: 27.6
click at [358, 157] on li "Share with your clients on their future orders To receive your unique discount …" at bounding box center [402, 155] width 207 height 160
click at [381, 166] on li "Share with your clients on their future orders To receive your unique discount …" at bounding box center [402, 155] width 207 height 160
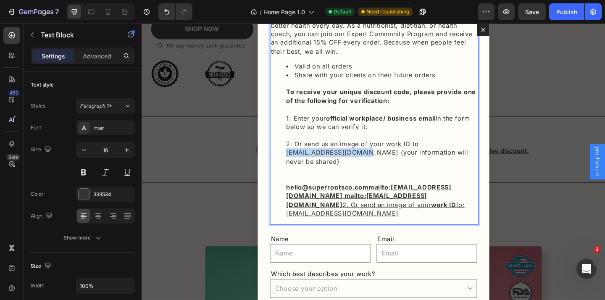
drag, startPoint x: 383, startPoint y: 163, endPoint x: 299, endPoint y: 164, distance: 84.0
click at [299, 164] on li "Share with your clients on their future orders To receive your unique discount …" at bounding box center [402, 155] width 207 height 160
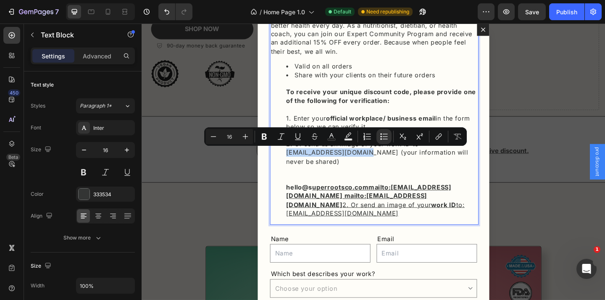
copy li "[EMAIL_ADDRESS][DOMAIN_NAME]"
click at [436, 138] on icon "Editor contextual toolbar" at bounding box center [438, 136] width 8 height 8
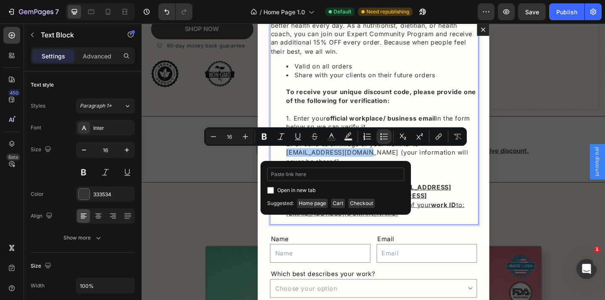
type input "[EMAIL_ADDRESS][DOMAIN_NAME]"
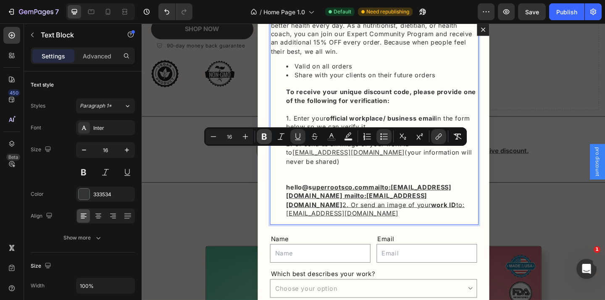
click at [266, 135] on icon "Editor contextual toolbar" at bounding box center [264, 137] width 5 height 6
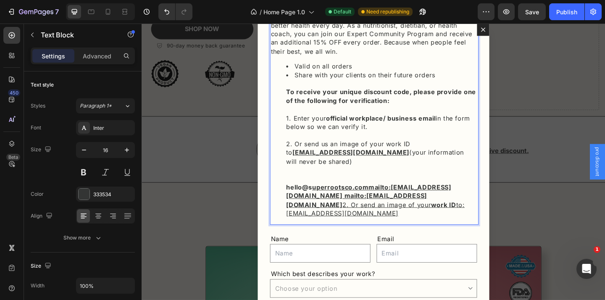
click at [396, 172] on li "Share with your clients on their future orders To receive your unique discount …" at bounding box center [402, 155] width 207 height 160
click at [328, 188] on li "Share with your clients on their future orders To receive your unique discount …" at bounding box center [402, 155] width 207 height 160
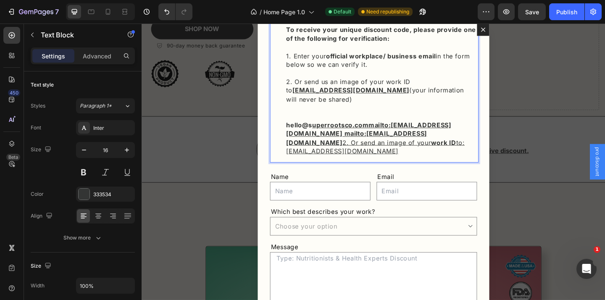
scroll to position [150, 0]
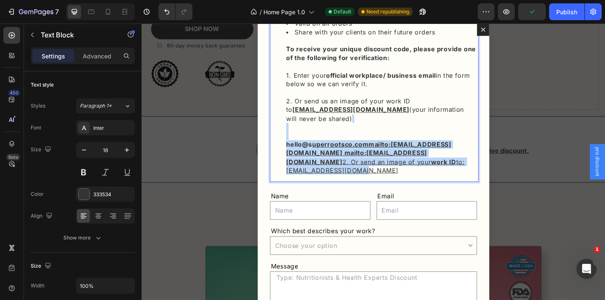
drag, startPoint x: 424, startPoint y: 177, endPoint x: 298, endPoint y: 138, distance: 131.0
click at [299, 138] on li "Share with your clients on their future orders To receive your unique discount …" at bounding box center [402, 108] width 207 height 160
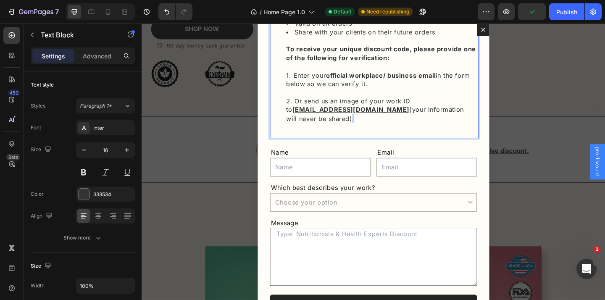
scroll to position [164, 0]
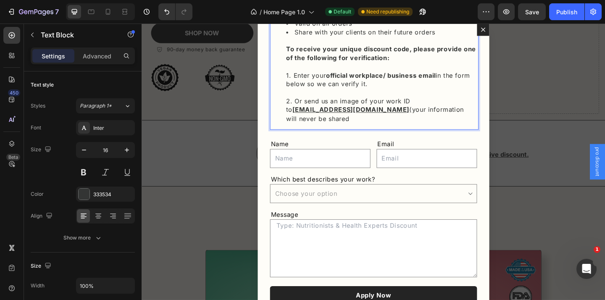
click at [368, 136] on div ")We’re proud to support the professionals guiding people towards better health …" at bounding box center [393, 51] width 225 height 175
click at [393, 117] on li "Share with your clients on their future orders To receive your unique discount …" at bounding box center [402, 79] width 207 height 103
click at [388, 118] on li "Share with your clients on their future orders To receive your unique discount …" at bounding box center [402, 79] width 207 height 103
click at [402, 124] on li "Share with your clients on their future orders To receive your unique discount …" at bounding box center [402, 79] width 207 height 103
click at [454, 117] on li "Share with your clients on their future orders To receive your unique discount …" at bounding box center [402, 79] width 207 height 103
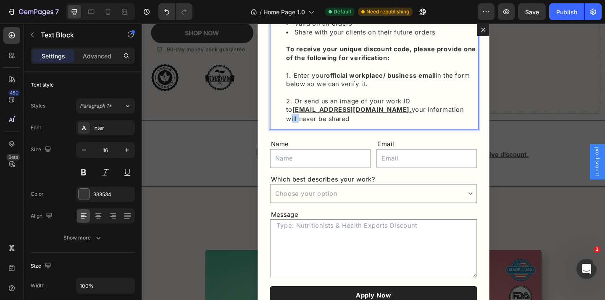
click at [454, 117] on li "Share with your clients on their future orders To receive your unique discount …" at bounding box center [402, 79] width 207 height 103
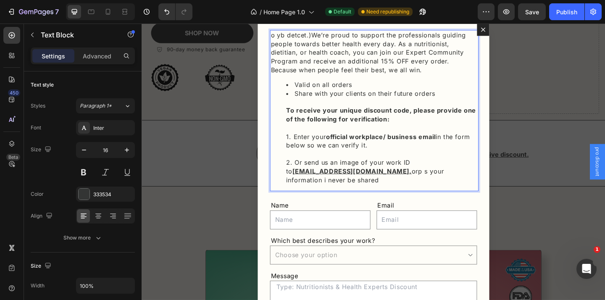
scroll to position [5, 0]
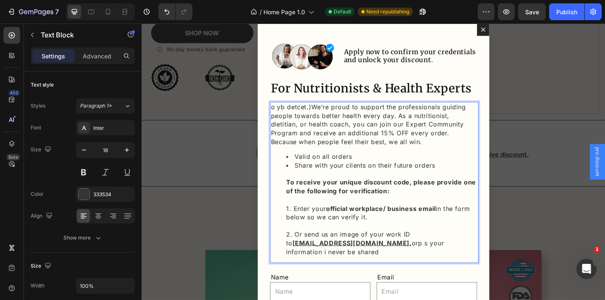
click at [326, 114] on p "o yb detcet.)We’re proud to support the professionals guiding people towards be…" at bounding box center [394, 133] width 224 height 47
click at [308, 114] on p "o yb deWe’re proud to support the professionals guiding people towards better h…" at bounding box center [394, 133] width 224 height 47
click at [297, 114] on p "o ybWe’re proud to support the professionals guiding people towards better heal…" at bounding box center [394, 133] width 224 height 47
click at [289, 114] on p "o We’re proud to support the professionals guiding people towards better health…" at bounding box center [394, 133] width 224 height 47
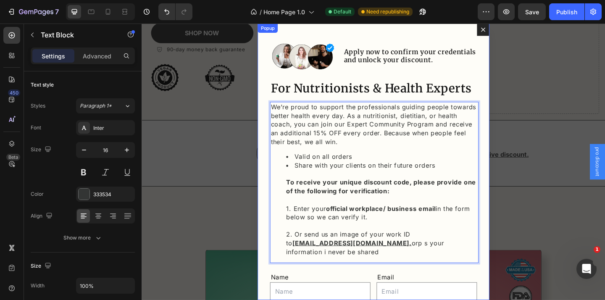
click at [275, 124] on div "Image Apply now to confirm your credentials and unlock your discount. Heading R…" at bounding box center [394, 174] width 252 height 301
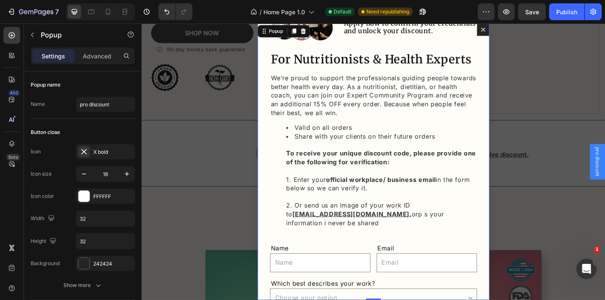
scroll to position [52, 0]
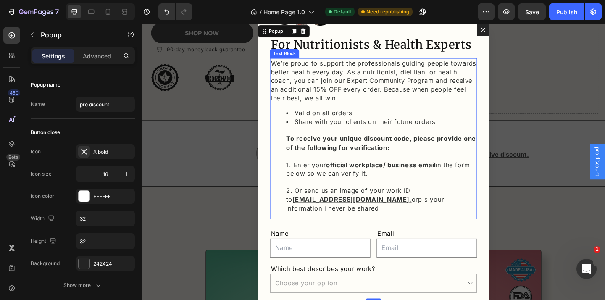
click at [402, 216] on li "Share with your clients on their future orders To receive your unique discount …" at bounding box center [402, 177] width 207 height 103
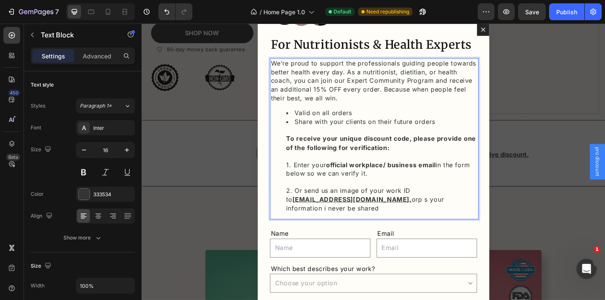
click at [415, 215] on li "Share with your clients on their future orders To receive your unique discount …" at bounding box center [402, 177] width 207 height 103
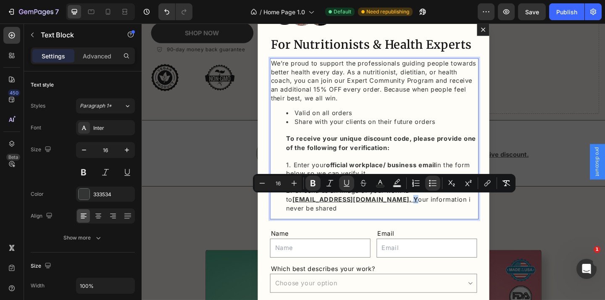
drag, startPoint x: 398, startPoint y: 216, endPoint x: 391, endPoint y: 216, distance: 7.6
click at [391, 216] on li "Share with your clients on their future orders To receive your unique discount …" at bounding box center [402, 177] width 207 height 103
click at [345, 185] on icon "Editor contextual toolbar" at bounding box center [346, 183] width 5 height 6
click at [310, 183] on icon "Editor contextual toolbar" at bounding box center [312, 183] width 5 height 6
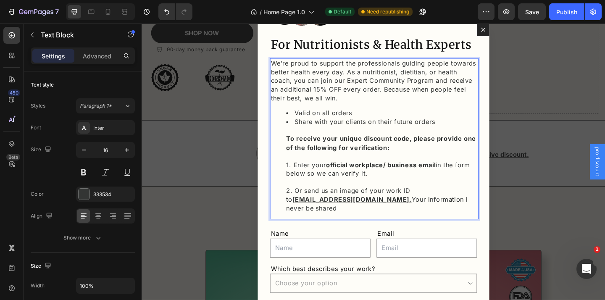
click at [389, 216] on li "Share with your clients on their future orders To receive your unique discount …" at bounding box center [402, 177] width 207 height 103
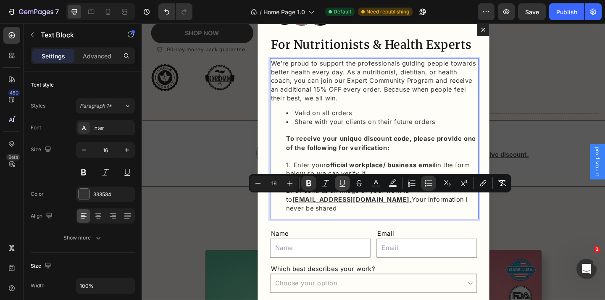
click at [346, 183] on icon "Editor contextual toolbar" at bounding box center [342, 183] width 8 height 8
click at [397, 216] on li "Share with your clients on their future orders To receive your unique discount …" at bounding box center [402, 177] width 207 height 103
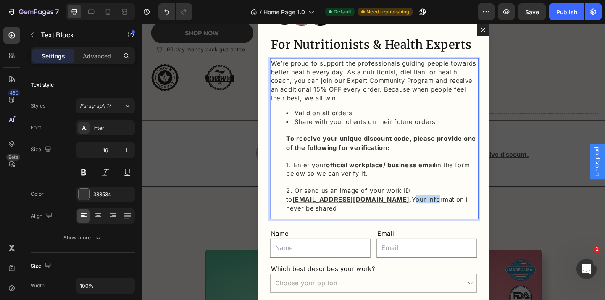
drag, startPoint x: 397, startPoint y: 215, endPoint x: 424, endPoint y: 215, distance: 27.3
click at [424, 215] on li "Share with your clients on their future orders To receive your unique discount …" at bounding box center [402, 177] width 207 height 103
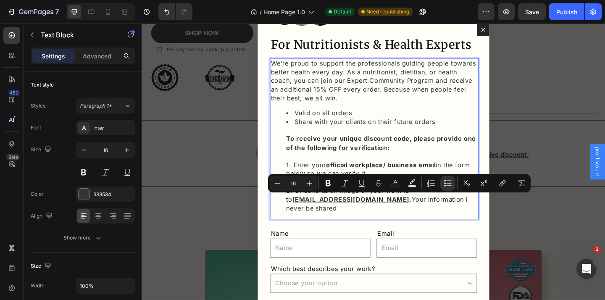
click at [445, 220] on li "Share with your clients on their future orders To receive your unique discount …" at bounding box center [402, 177] width 207 height 103
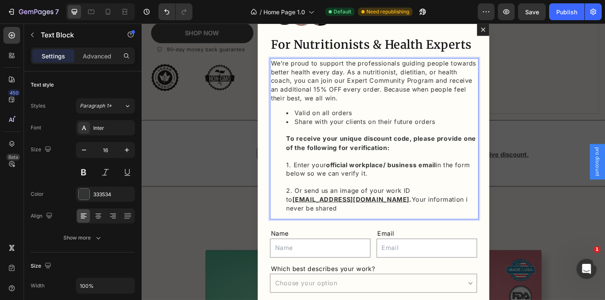
click at [452, 214] on li "Share with your clients on their future orders To receive your unique discount …" at bounding box center [402, 177] width 207 height 103
click at [495, 219] on li "Share with your clients on their future orders To receive your unique discount …" at bounding box center [402, 177] width 207 height 103
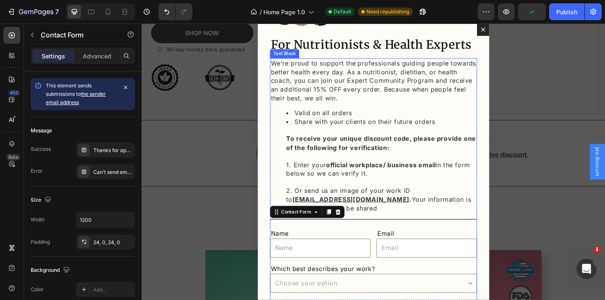
click at [492, 219] on li "Share with your clients on their future orders To receive your unique discount …" at bounding box center [402, 177] width 207 height 103
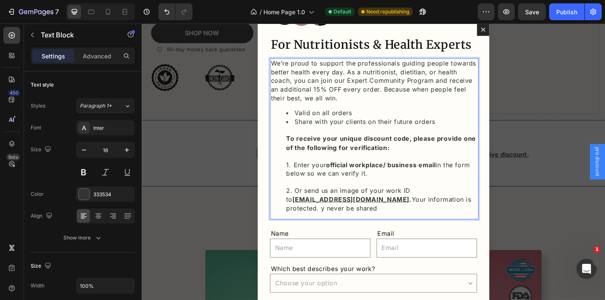
click at [499, 216] on li "Share with your clients on their future orders To receive your unique discount …" at bounding box center [402, 177] width 207 height 103
click at [356, 226] on li "Share with your clients on their future orders To receive your unique discount …" at bounding box center [402, 177] width 207 height 103
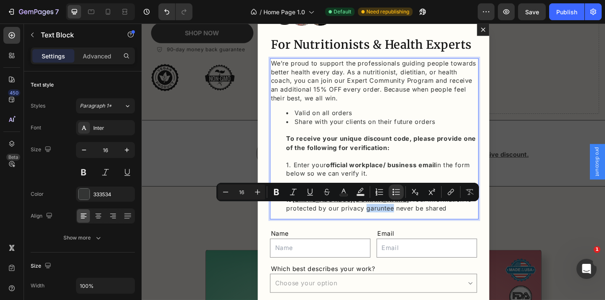
copy li "garuntee"
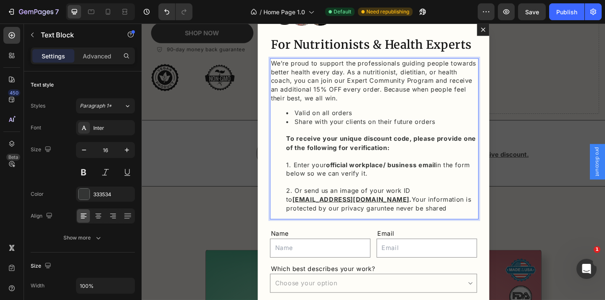
click at [353, 225] on li "Share with your clients on their future orders To receive your unique discount …" at bounding box center [402, 177] width 207 height 103
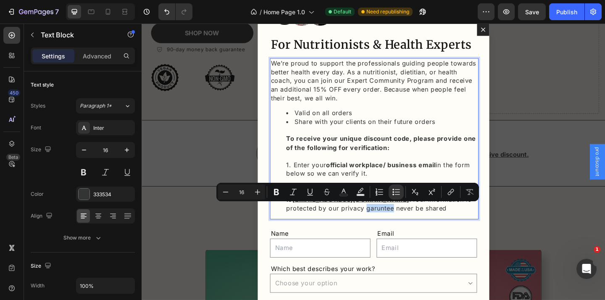
copy li "garuntee"
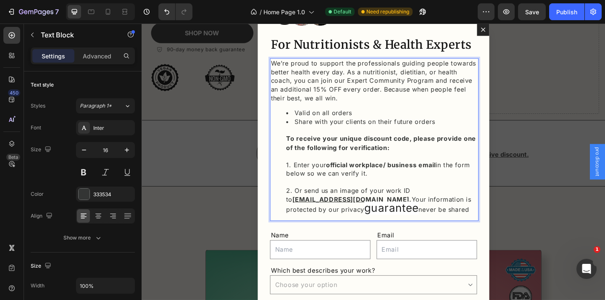
click at [384, 226] on span "guarantee" at bounding box center [413, 224] width 59 height 14
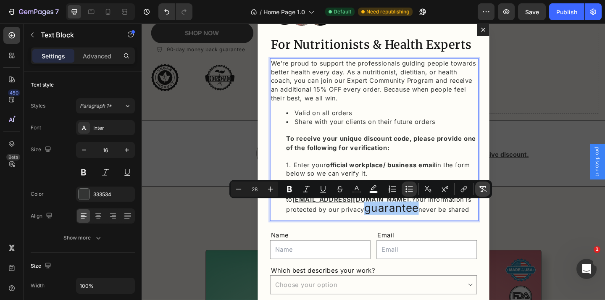
click at [486, 185] on icon "Editor contextual toolbar" at bounding box center [483, 189] width 8 height 8
type input "16"
click at [373, 226] on li "Share with your clients on their future orders To receive your unique discount …" at bounding box center [402, 177] width 207 height 103
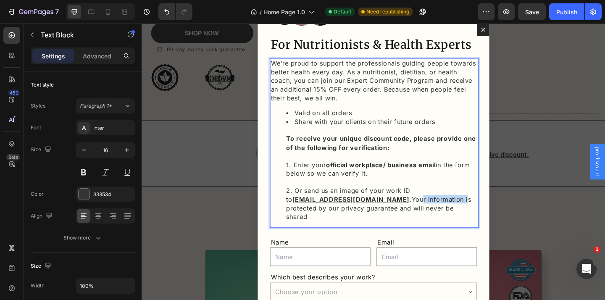
drag, startPoint x: 402, startPoint y: 213, endPoint x: 452, endPoint y: 213, distance: 50.0
click at [452, 213] on li "Share with your clients on their future orders To receive your unique discount …" at bounding box center [402, 182] width 207 height 113
drag, startPoint x: 311, startPoint y: 223, endPoint x: 382, endPoint y: 224, distance: 71.0
click at [381, 224] on li "Share with your clients on their future orders To receive your unique discount …" at bounding box center [402, 182] width 207 height 113
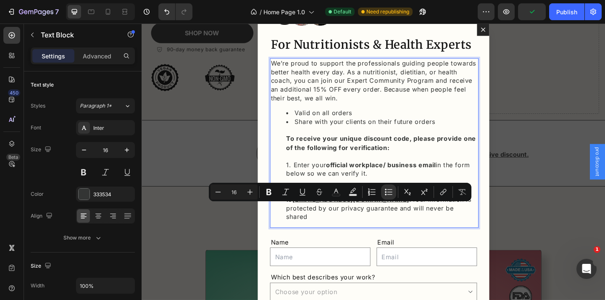
click at [382, 224] on li "Share with your clients on their future orders To receive your unique discount …" at bounding box center [402, 182] width 207 height 113
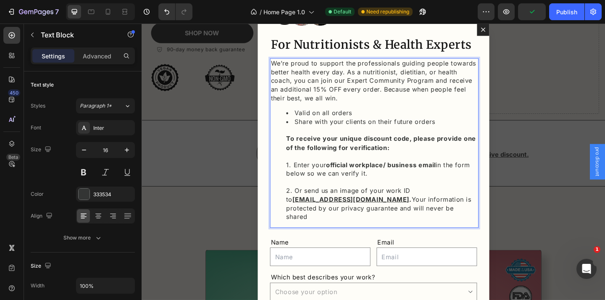
click at [424, 216] on li "Share with your clients on their future orders To receive your unique discount …" at bounding box center [402, 182] width 207 height 113
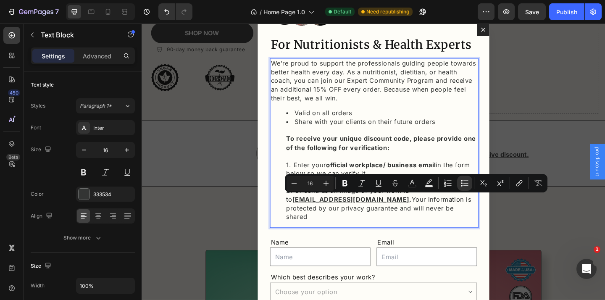
click at [416, 224] on li "Share with your clients on their future orders To receive your unique discount …" at bounding box center [402, 182] width 207 height 113
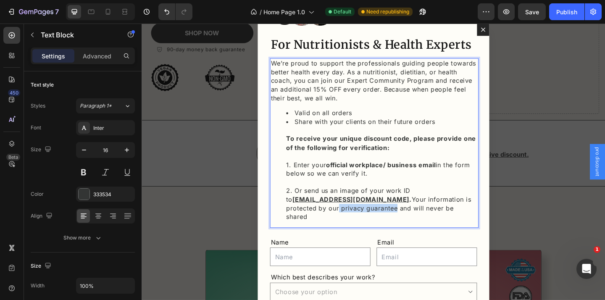
drag, startPoint x: 310, startPoint y: 224, endPoint x: 372, endPoint y: 226, distance: 61.8
click at [372, 226] on li "Share with your clients on their future orders To receive your unique discount …" at bounding box center [402, 182] width 207 height 113
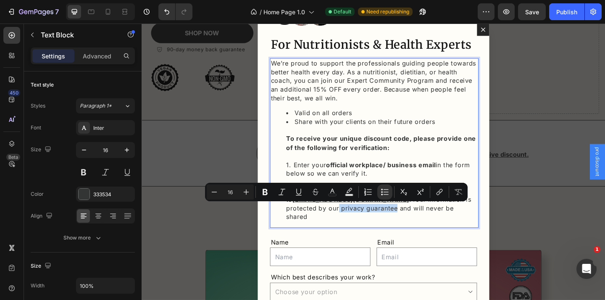
click at [372, 226] on li "Share with your clients on their future orders To receive your unique discount …" at bounding box center [402, 182] width 207 height 113
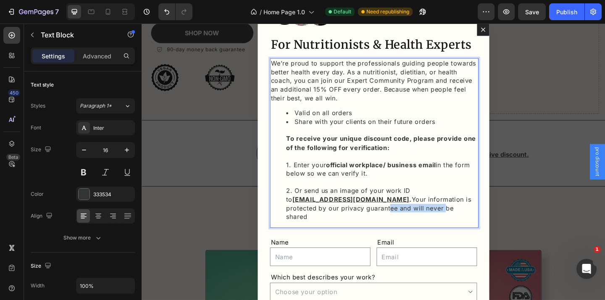
drag, startPoint x: 367, startPoint y: 226, endPoint x: 428, endPoint y: 226, distance: 60.9
click at [428, 226] on li "Share with your clients on their future orders To receive your unique discount …" at bounding box center [402, 182] width 207 height 113
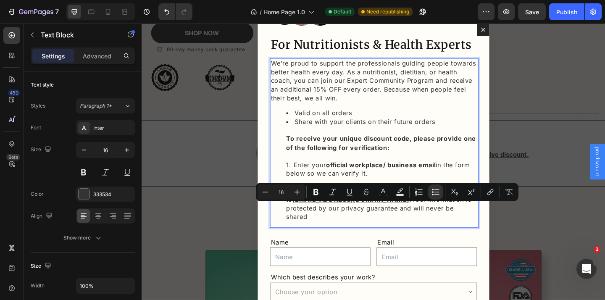
click at [464, 224] on li "Share with your clients on their future orders To receive your unique discount …" at bounding box center [402, 182] width 207 height 113
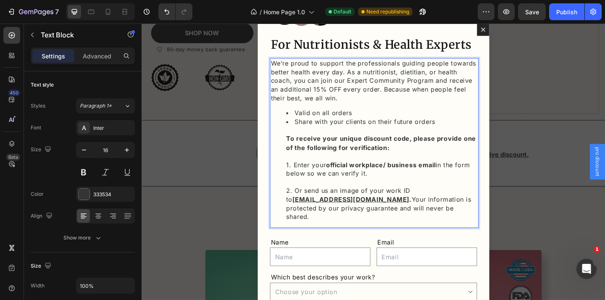
click at [408, 223] on li "Share with your clients on their future orders To receive your unique discount …" at bounding box center [402, 182] width 207 height 113
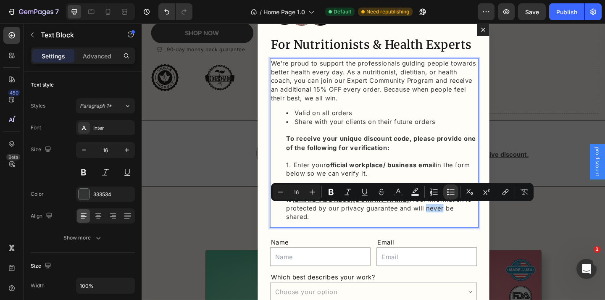
click at [412, 224] on li "Share with your clients on their future orders To receive your unique discount …" at bounding box center [402, 182] width 207 height 113
click at [411, 222] on li "Share with your clients on their future orders To receive your unique discount …" at bounding box center [402, 182] width 207 height 113
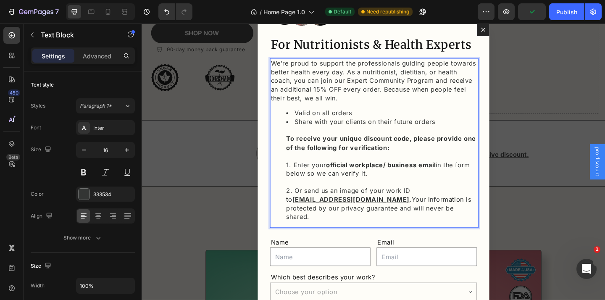
click at [413, 223] on li "Share with your clients on their future orders To receive your unique discount …" at bounding box center [402, 182] width 207 height 113
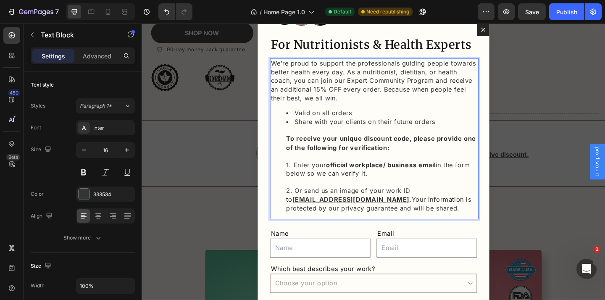
click at [424, 225] on li "Share with your clients on their future orders To receive your unique discount …" at bounding box center [402, 177] width 207 height 103
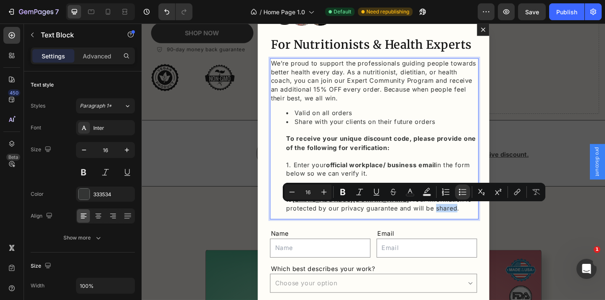
click at [428, 225] on li "Share with your clients on their future orders To receive your unique discount …" at bounding box center [402, 177] width 207 height 103
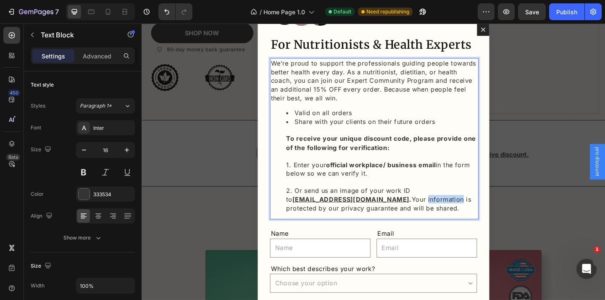
drag, startPoint x: 410, startPoint y: 214, endPoint x: 448, endPoint y: 214, distance: 37.8
click at [448, 214] on li "Share with your clients on their future orders To receive your unique discount …" at bounding box center [402, 177] width 207 height 103
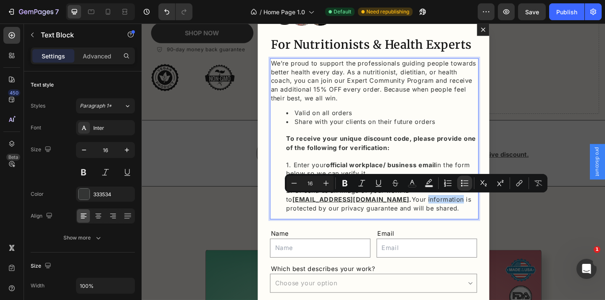
click at [448, 214] on li "Share with your clients on their future orders To receive your unique discount …" at bounding box center [402, 177] width 207 height 103
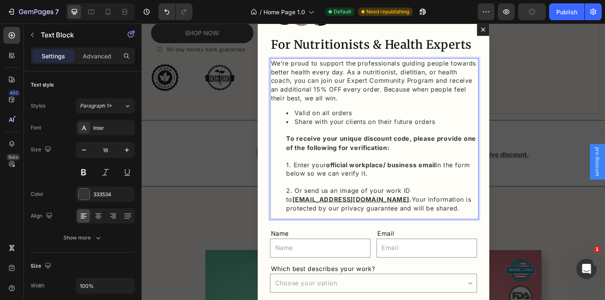
click at [434, 213] on li "Share with your clients on their future orders To receive your unique discount …" at bounding box center [402, 177] width 207 height 103
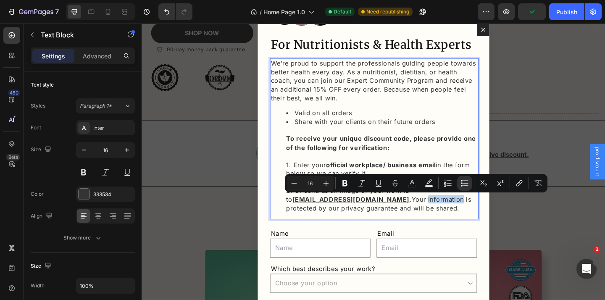
click at [443, 216] on li "Share with your clients on their future orders To receive your unique discount …" at bounding box center [402, 177] width 207 height 103
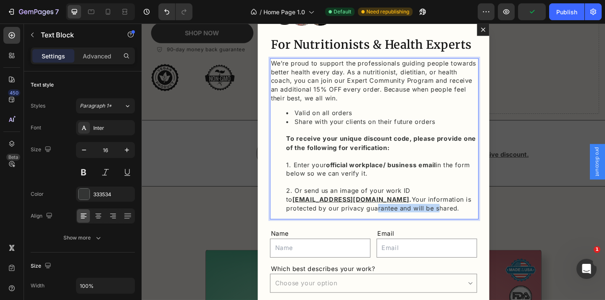
drag, startPoint x: 351, startPoint y: 224, endPoint x: 419, endPoint y: 224, distance: 68.1
click at [419, 224] on li "Share with your clients on their future orders To receive your unique discount …" at bounding box center [402, 177] width 207 height 103
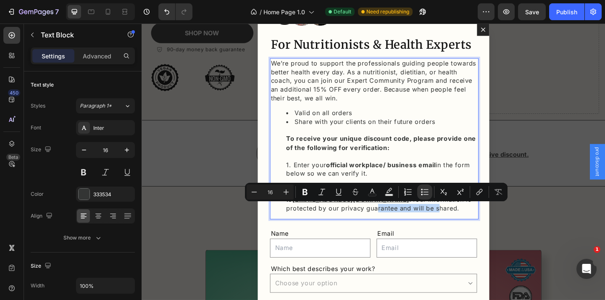
click at [419, 224] on li "Share with your clients on their future orders To receive your unique discount …" at bounding box center [402, 177] width 207 height 103
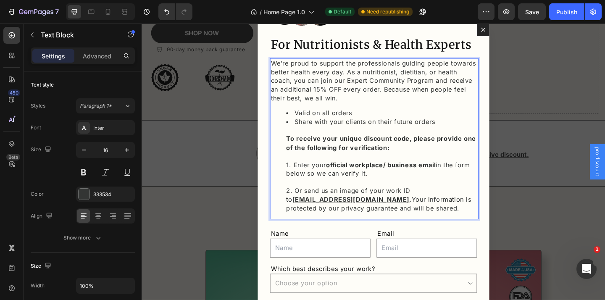
click at [413, 224] on li "Share with your clients on their future orders To receive your unique discount …" at bounding box center [402, 177] width 207 height 103
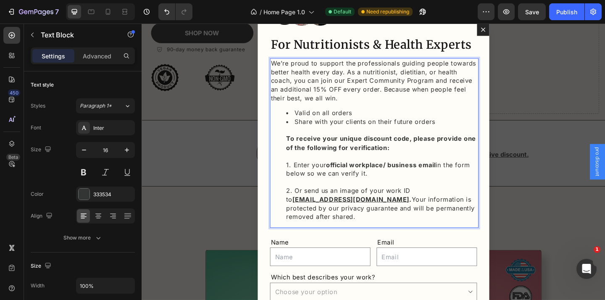
click at [330, 232] on li "Share with your clients on their future orders To receive your unique discount …" at bounding box center [402, 182] width 207 height 113
click at [361, 231] on li "Share with your clients on their future orders To receive your unique discount …" at bounding box center [402, 182] width 207 height 113
click at [400, 225] on li "Share with your clients on their future orders To receive your unique discount …" at bounding box center [402, 182] width 207 height 113
drag, startPoint x: 320, startPoint y: 233, endPoint x: 351, endPoint y: 234, distance: 30.7
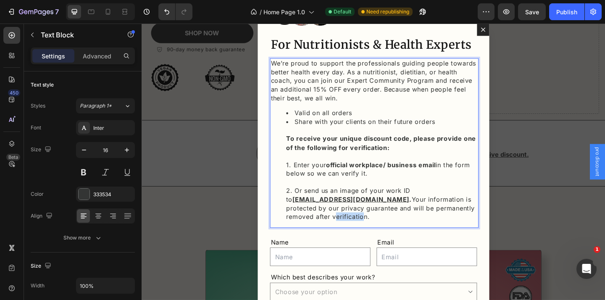
click at [351, 234] on li "Share with your clients on their future orders To receive your unique discount …" at bounding box center [402, 182] width 207 height 113
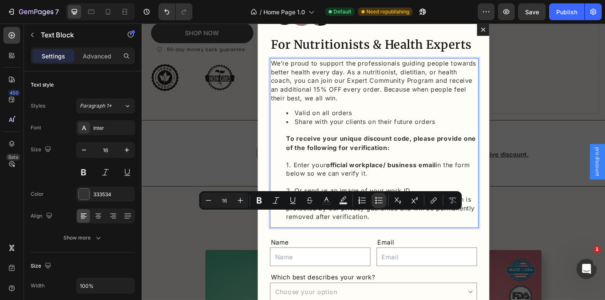
click at [363, 234] on li "Share with your clients on their future orders To receive your unique discount …" at bounding box center [402, 182] width 207 height 113
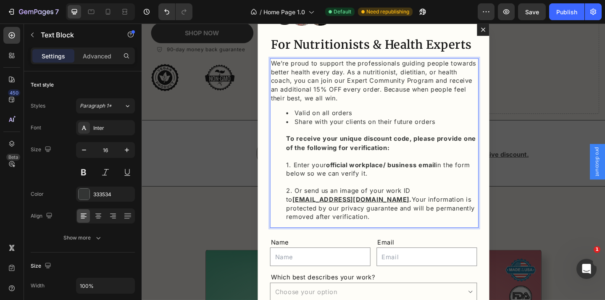
click at [357, 240] on div "We’re proud to support the professionals guiding people towards better health e…" at bounding box center [393, 153] width 225 height 184
click at [366, 233] on li "Share with your clients on their future orders To receive your unique discount …" at bounding box center [402, 182] width 207 height 113
click at [308, 234] on li "Share with your clients on their future orders To receive your unique discount …" at bounding box center [402, 182] width 207 height 113
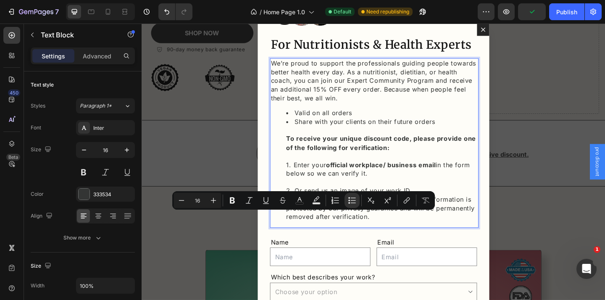
click at [329, 234] on li "Share with your clients on their future orders To receive your unique discount …" at bounding box center [402, 182] width 207 height 113
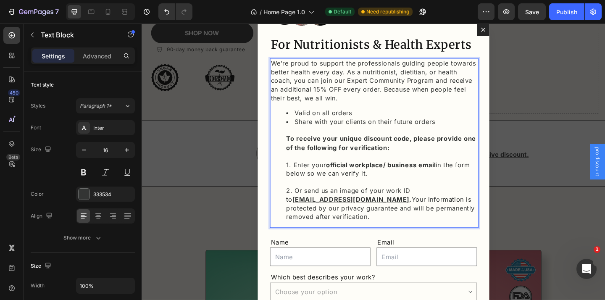
click at [380, 234] on li "Share with your clients on their future orders To receive your unique discount …" at bounding box center [402, 182] width 207 height 113
click at [433, 214] on li "Share with your clients on their future orders To receive your unique discount …" at bounding box center [402, 182] width 207 height 113
click at [384, 230] on li "Share with your clients on their future orders To receive your unique discount …" at bounding box center [402, 182] width 207 height 113
click at [342, 237] on li "Share with your clients on their future orders To receive your unique discount …" at bounding box center [402, 182] width 207 height 113
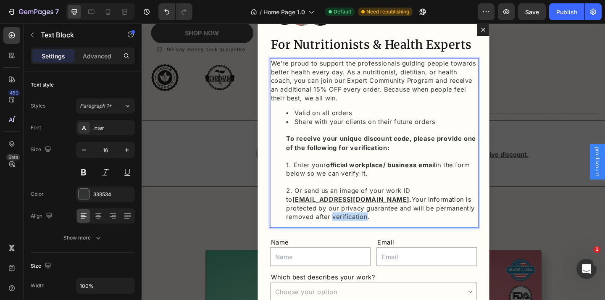
click at [342, 237] on li "Share with your clients on their future orders To receive your unique discount …" at bounding box center [402, 182] width 207 height 113
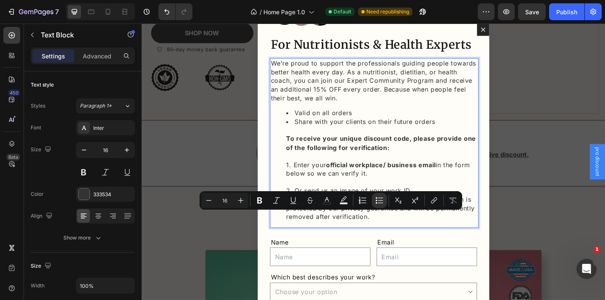
click at [365, 237] on li "Share with your clients on their future orders To receive your unique discount …" at bounding box center [402, 182] width 207 height 113
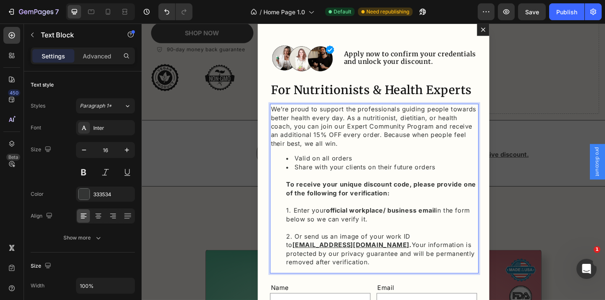
scroll to position [0, 0]
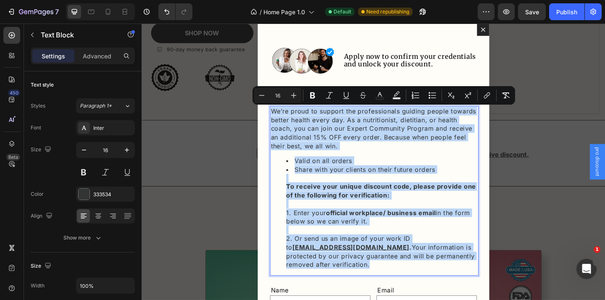
drag, startPoint x: 363, startPoint y: 284, endPoint x: 283, endPoint y: 115, distance: 187.4
click at [283, 115] on div "We’re proud to support the professionals guiding people towards better health e…" at bounding box center [393, 205] width 225 height 184
copy div "We’re proud to support the professionals guiding people towards better health e…"
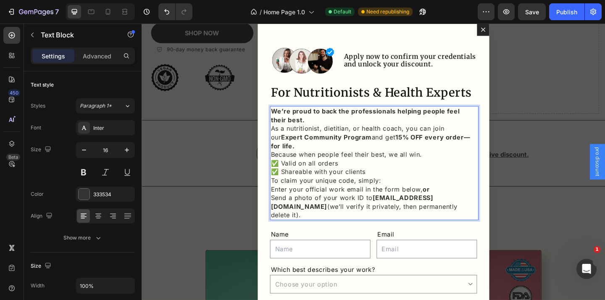
click at [283, 137] on p "We’re proud to back the professionals helping people feel their best. As a nutr…" at bounding box center [394, 137] width 224 height 47
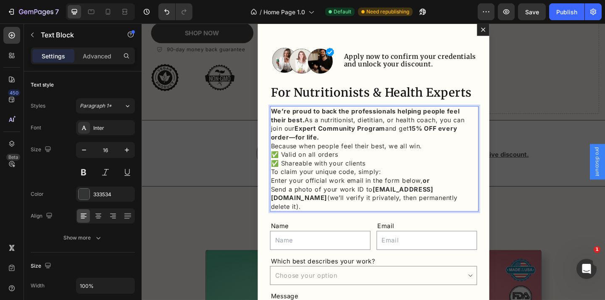
click at [308, 138] on strong "Expert Community Program" at bounding box center [357, 138] width 98 height 8
click at [485, 139] on strong "15% OFF every order—for life." at bounding box center [383, 143] width 203 height 18
click at [395, 141] on p "We’re proud to back the professionals helping people feel their best. As a nutr…" at bounding box center [394, 133] width 224 height 38
click at [351, 148] on p "We’re proud to back the professionals helping people feel their best. As a nutr…" at bounding box center [394, 133] width 224 height 38
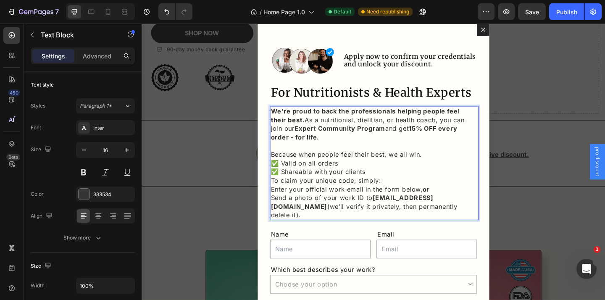
click at [283, 166] on p "Because when people feel their best, we all win." at bounding box center [394, 165] width 224 height 9
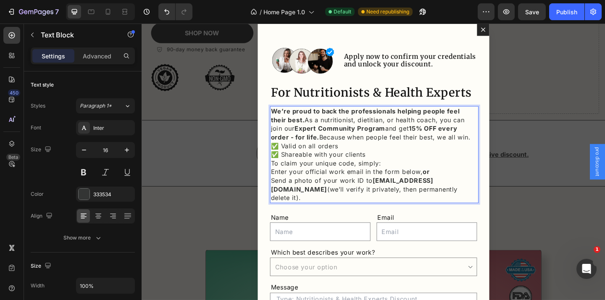
click at [466, 148] on p "We’re proud to back the professionals helping people feel their best. As a nutr…" at bounding box center [394, 133] width 224 height 38
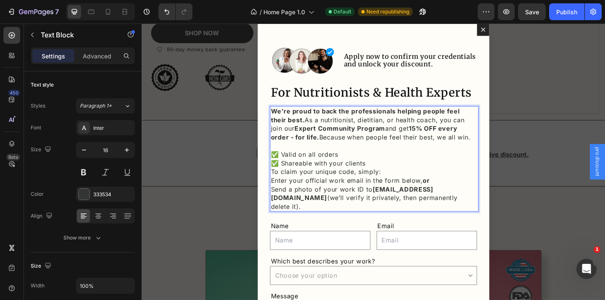
click at [405, 175] on p "✅ Valid on all orders ✅ Shareable with your clients" at bounding box center [394, 170] width 224 height 19
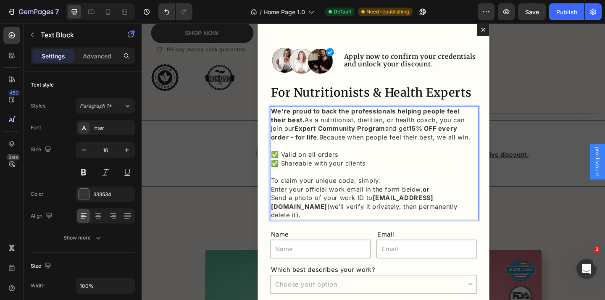
click at [413, 193] on p "To claim your unique code, simply:" at bounding box center [394, 193] width 224 height 9
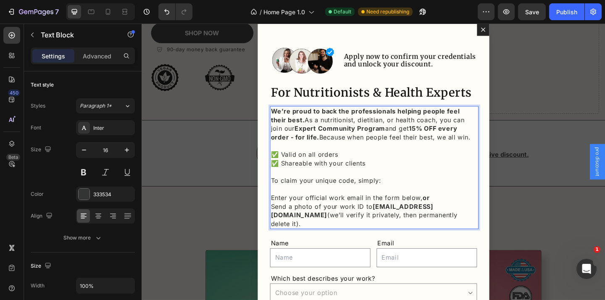
click at [389, 195] on p "To claim your unique code, simply:" at bounding box center [394, 193] width 224 height 9
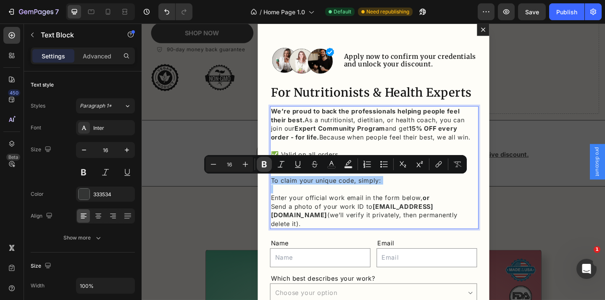
click at [263, 166] on icon "Editor contextual toolbar" at bounding box center [264, 164] width 8 height 8
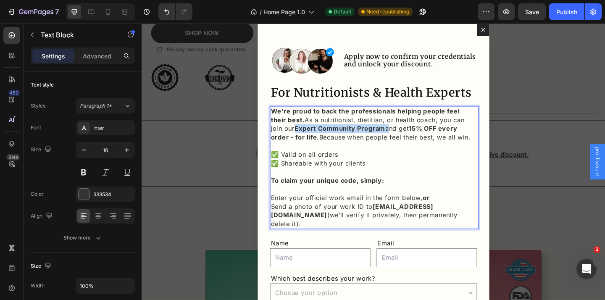
drag, startPoint x: 381, startPoint y: 139, endPoint x: 284, endPoint y: 139, distance: 97.1
click at [284, 139] on p "We’re proud to back the professionals helping people feel their best. As a nutr…" at bounding box center [394, 133] width 224 height 38
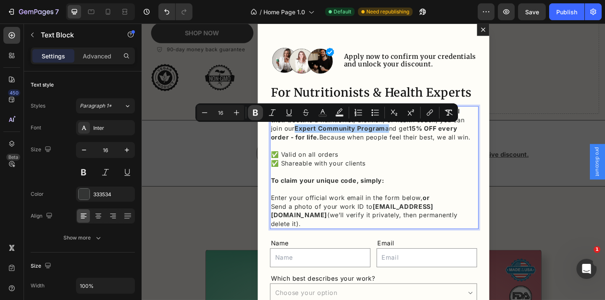
click at [257, 112] on icon "Editor contextual toolbar" at bounding box center [255, 112] width 8 height 8
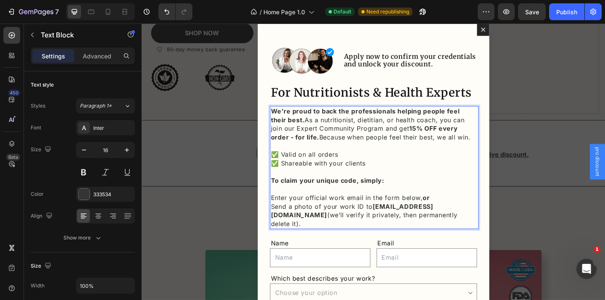
click at [284, 120] on strong "We’re proud to back the professionals helping people feel their best." at bounding box center [384, 124] width 205 height 18
drag, startPoint x: 377, startPoint y: 138, endPoint x: 283, endPoint y: 139, distance: 93.7
click at [283, 139] on p "We’re proud to back the professionals helping people feel their best. As a nutr…" at bounding box center [394, 133] width 224 height 38
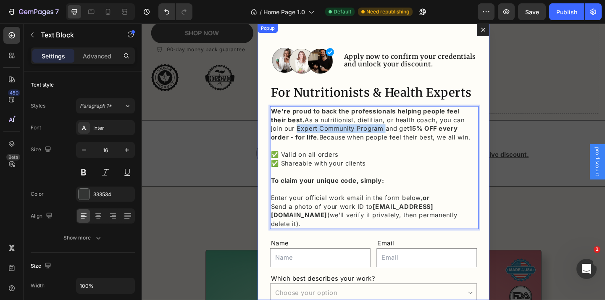
click at [272, 156] on div "Image Apply now to confirm your credentials and unlock your discount. Heading R…" at bounding box center [394, 174] width 252 height 301
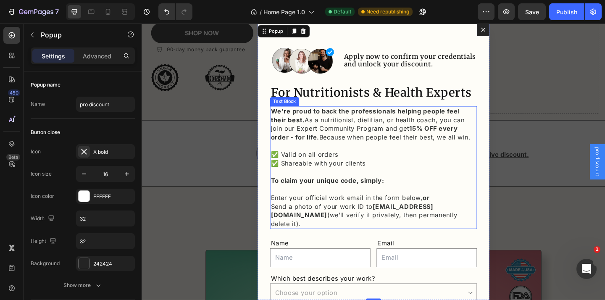
click at [344, 142] on p "We’re proud to back the professionals helping people feel their best. As a nutr…" at bounding box center [394, 133] width 224 height 38
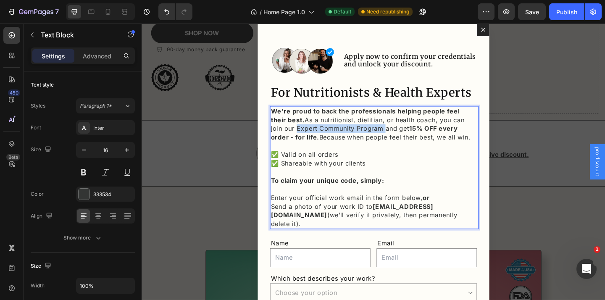
drag, startPoint x: 377, startPoint y: 141, endPoint x: 284, endPoint y: 139, distance: 92.9
click at [284, 139] on p "We’re proud to back the professionals helping people feel their best. As a nutr…" at bounding box center [394, 133] width 224 height 38
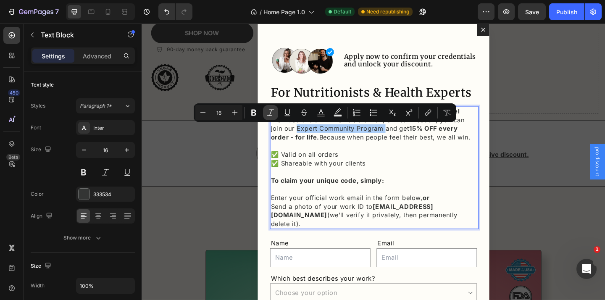
click at [272, 112] on icon "Editor contextual toolbar" at bounding box center [270, 112] width 8 height 8
click at [286, 144] on strong "15% OFF every order - for life." at bounding box center [392, 143] width 221 height 18
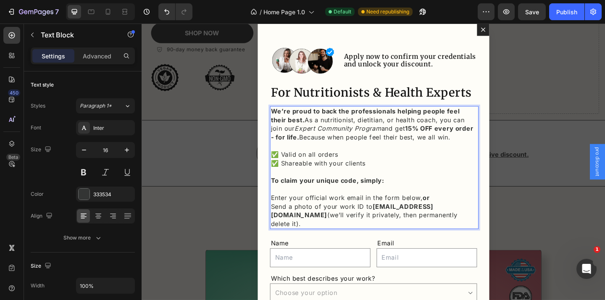
click at [296, 147] on p "We’re proud to back the professionals helping people feel their best. As a nutr…" at bounding box center [394, 133] width 224 height 38
drag, startPoint x: 312, startPoint y: 147, endPoint x: 437, endPoint y: 147, distance: 125.2
click at [437, 147] on p "We’re proud to back the professionals helping people feel their best. As a nutr…" at bounding box center [394, 133] width 224 height 38
click at [288, 168] on p "✅ Valid on all orders ✅ Shareable with your clients" at bounding box center [394, 170] width 224 height 19
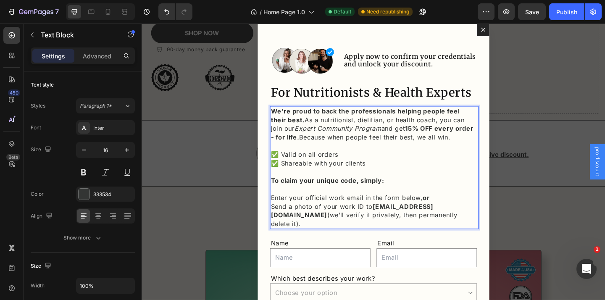
click at [291, 168] on p "✅ Valid on all orders ✅ Shareable with your clients" at bounding box center [394, 170] width 224 height 19
click at [293, 176] on p "- Valid on all orders ✅ Shareable with your clients" at bounding box center [394, 170] width 224 height 19
click at [292, 177] on p "- Valid on all orders ✅ Shareable with your clients" at bounding box center [394, 170] width 224 height 19
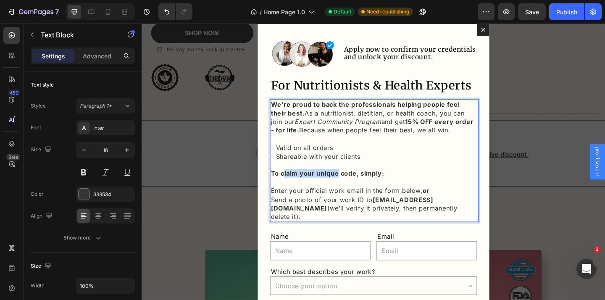
drag, startPoint x: 296, startPoint y: 187, endPoint x: 356, endPoint y: 187, distance: 60.1
click at [356, 187] on strong "To claim your unique code, simply:" at bounding box center [343, 186] width 123 height 8
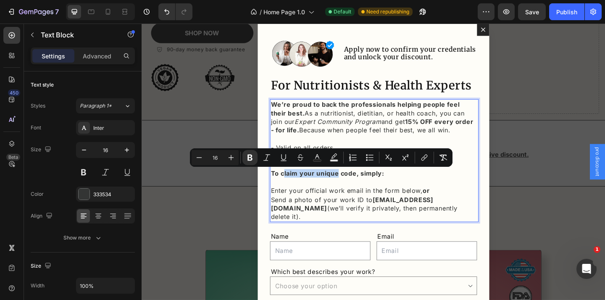
click at [356, 187] on strong "To claim your unique code, simply:" at bounding box center [343, 186] width 123 height 8
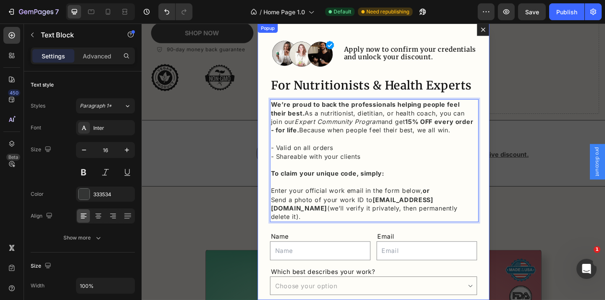
click at [276, 150] on div "Image Apply now to confirm your credentials and unlock your discount. Heading R…" at bounding box center [394, 174] width 252 height 301
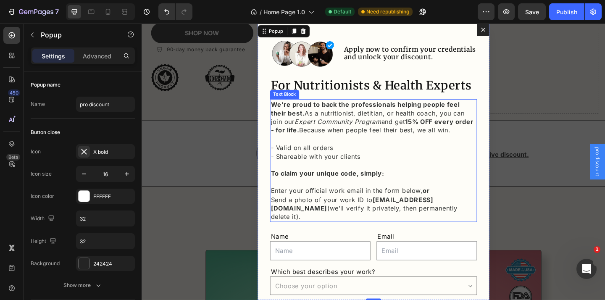
click at [285, 205] on p "Enter your official work email in the form below, or" at bounding box center [394, 205] width 224 height 9
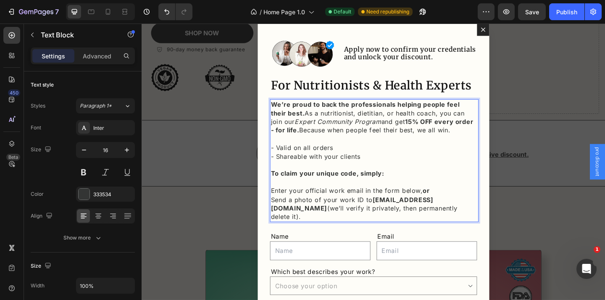
click at [283, 205] on p "Enter your official work email in the form below, or" at bounding box center [394, 205] width 224 height 9
drag, startPoint x: 351, startPoint y: 208, endPoint x: 422, endPoint y: 208, distance: 70.6
click at [422, 208] on p "1. Enter your official work email in the form below, or" at bounding box center [394, 205] width 224 height 9
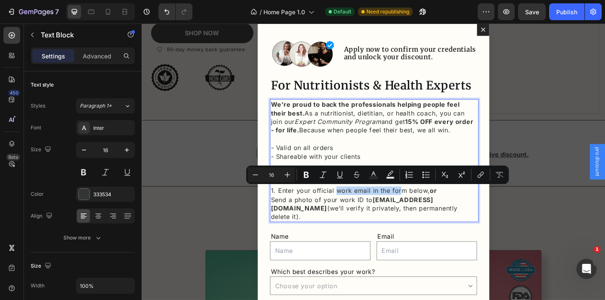
click at [422, 208] on p "1. Enter your official work email in the form below, or" at bounding box center [394, 205] width 224 height 9
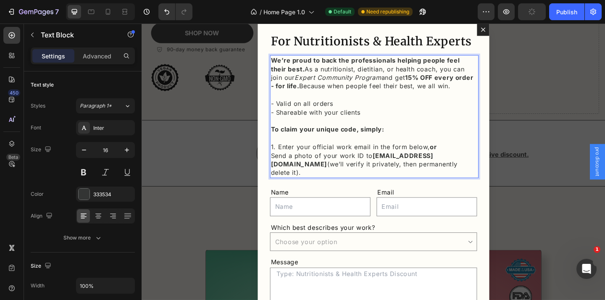
scroll to position [58, 0]
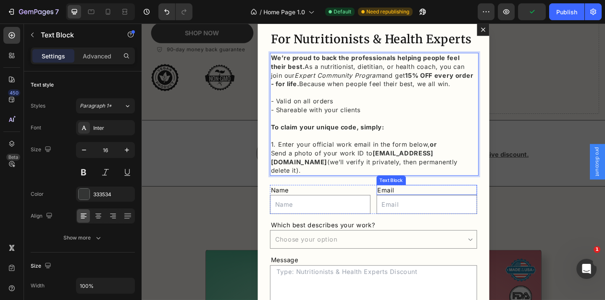
click at [439, 199] on div "Email" at bounding box center [451, 204] width 109 height 11
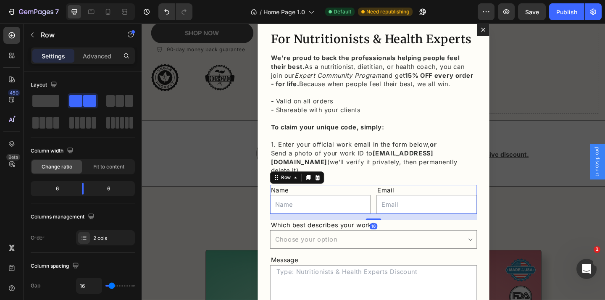
click at [393, 218] on div "Name Text Block Text Field Email Text Block Email Field Row 16" at bounding box center [393, 215] width 225 height 32
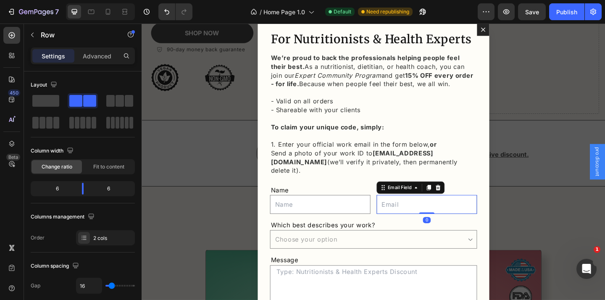
click at [414, 214] on input "Dialog body" at bounding box center [451, 220] width 109 height 20
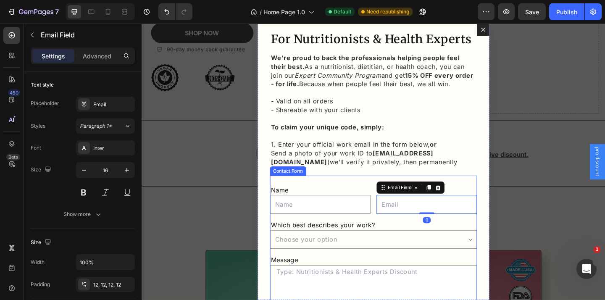
click at [404, 226] on div "Name Text Block Text Field Email Text Block Email Field 0 Row Which best descri…" at bounding box center [393, 289] width 225 height 200
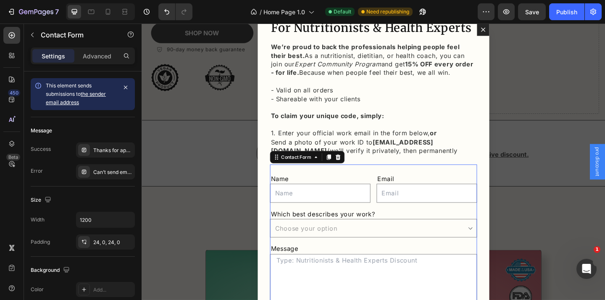
scroll to position [72, 0]
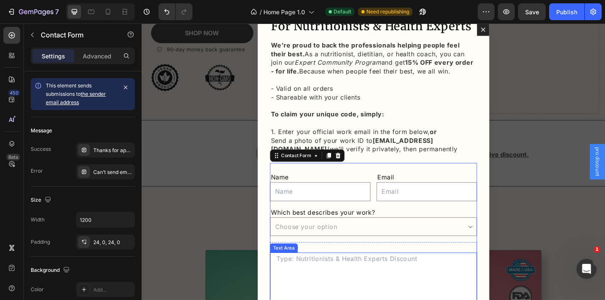
click at [396, 279] on textarea "Dialog body" at bounding box center [393, 304] width 225 height 63
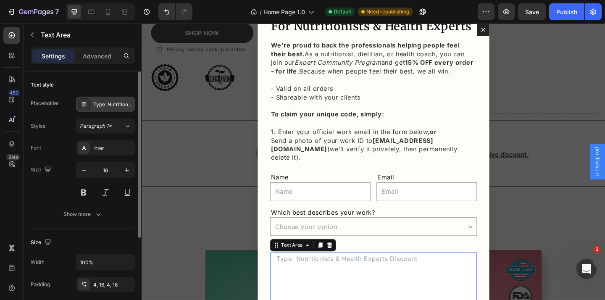
click at [115, 100] on div "Type: Nutritionists & Health Experts Discount" at bounding box center [105, 104] width 59 height 15
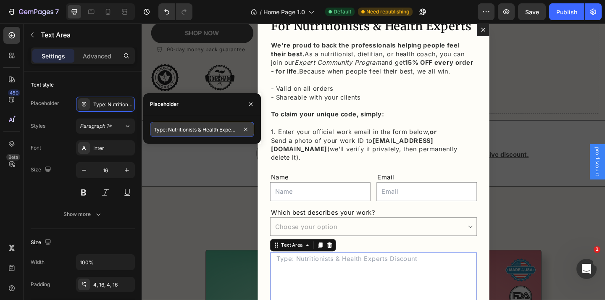
click at [189, 129] on input "Type: Nutritionists & Health Experts Discount" at bounding box center [202, 129] width 104 height 15
drag, startPoint x: 205, startPoint y: 130, endPoint x: 220, endPoint y: 127, distance: 14.9
click at [220, 127] on input "Type: Nutritionists & Health Experts Discount" at bounding box center [202, 129] width 104 height 15
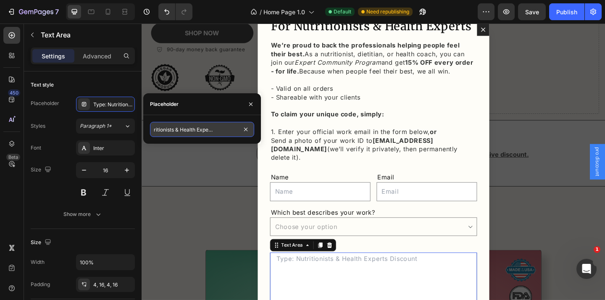
click at [216, 129] on input "Type: Nutritionists & Health Experts Discount" at bounding box center [202, 129] width 104 height 15
drag, startPoint x: 216, startPoint y: 130, endPoint x: 170, endPoint y: 129, distance: 46.2
click at [169, 129] on input "Type: Nutritionists & Health Experts Discount" at bounding box center [202, 129] width 104 height 15
click at [173, 129] on input "Type: Expert Discount" at bounding box center [202, 129] width 104 height 15
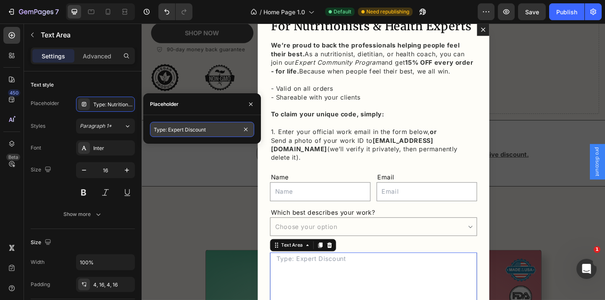
click at [173, 129] on input "Type: Expert Discount" at bounding box center [202, 129] width 104 height 15
click at [188, 127] on input "Type: Professional Discount" at bounding box center [202, 129] width 104 height 15
drag, startPoint x: 223, startPoint y: 129, endPoint x: 169, endPoint y: 127, distance: 53.8
click at [169, 127] on input "Type: Professional Discount" at bounding box center [202, 129] width 104 height 15
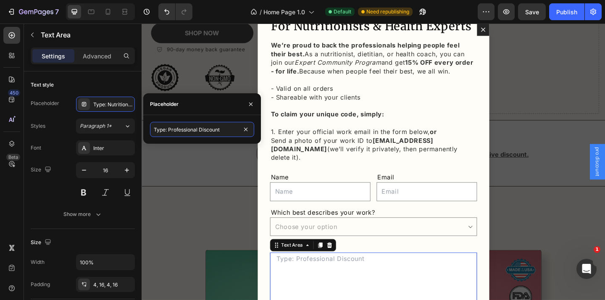
type input "Type: Professional Discount"
click at [226, 130] on input "Type: Professional Discount" at bounding box center [202, 129] width 104 height 15
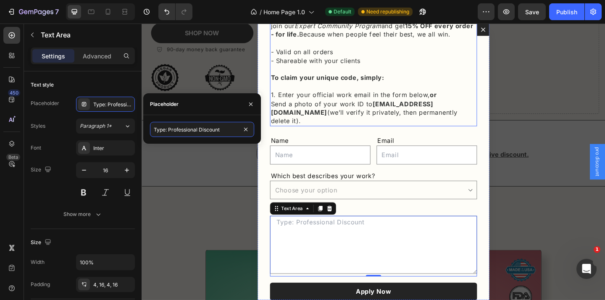
scroll to position [126, 0]
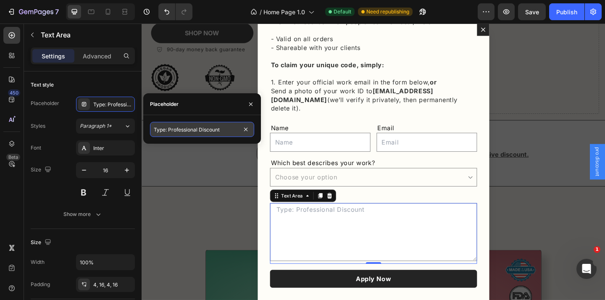
drag, startPoint x: 171, startPoint y: 129, endPoint x: 222, endPoint y: 130, distance: 51.3
click at [222, 130] on input "Type: Professional Discount" at bounding box center [202, 129] width 104 height 15
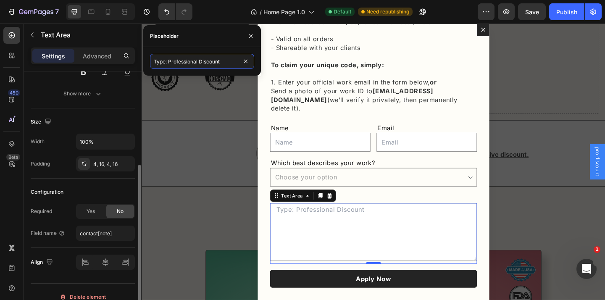
scroll to position [131, 0]
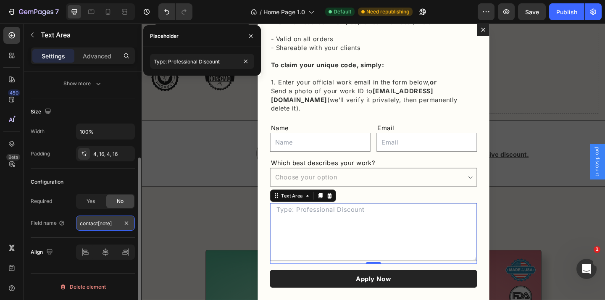
click at [117, 227] on input "contact[note]" at bounding box center [105, 223] width 59 height 15
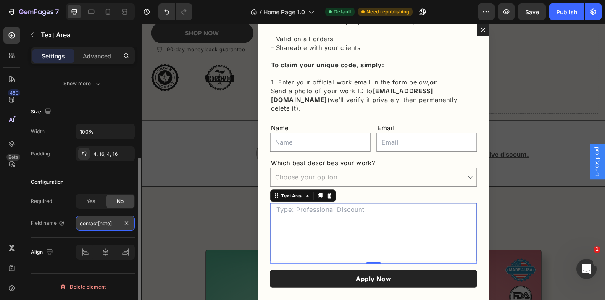
click at [115, 222] on input "contact[note]" at bounding box center [105, 223] width 59 height 15
click at [101, 224] on input "contact[note]" at bounding box center [105, 223] width 59 height 15
type input "P"
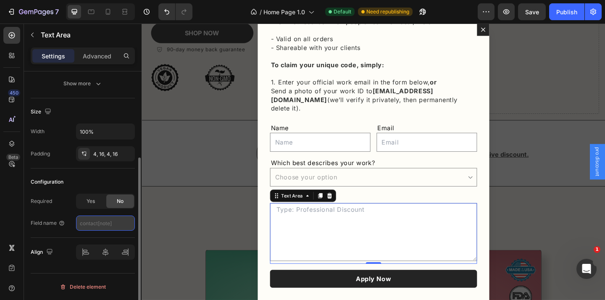
paste input "Professional Discount"
click at [97, 223] on input "Professional Discount" at bounding box center [105, 223] width 59 height 15
type input "Pro Discount"
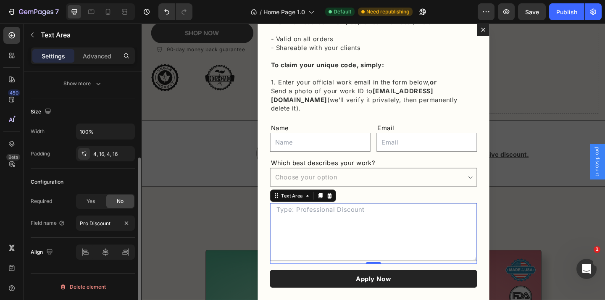
click at [66, 230] on div "Field name Pro Discount" at bounding box center [83, 223] width 104 height 15
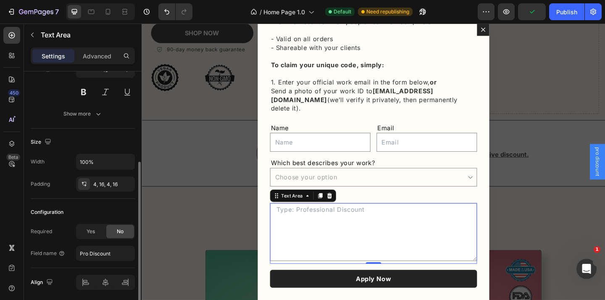
scroll to position [76, 0]
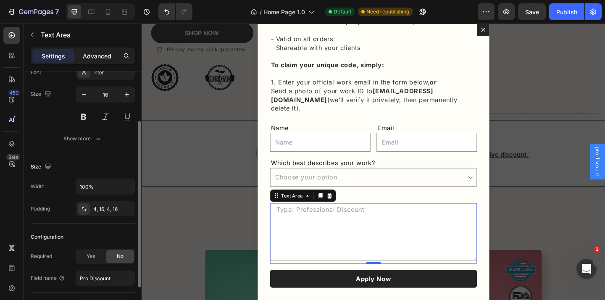
click at [100, 56] on p "Advanced" at bounding box center [97, 56] width 29 height 9
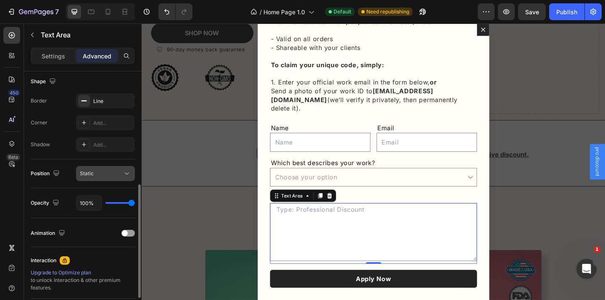
scroll to position [214, 0]
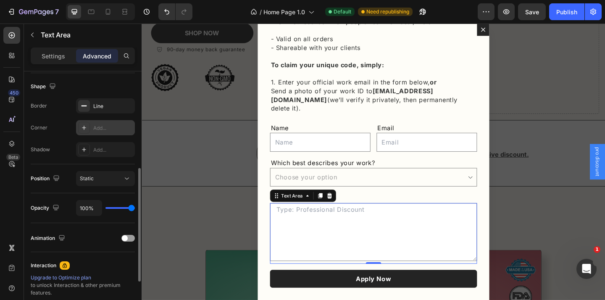
click at [104, 126] on div "Add..." at bounding box center [112, 128] width 39 height 8
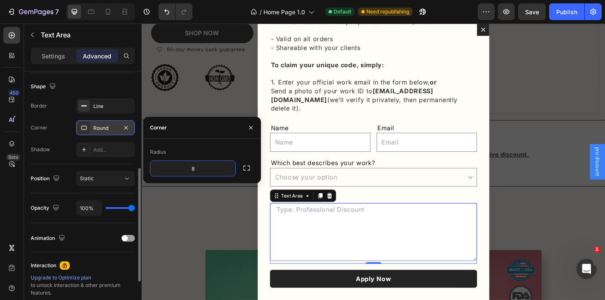
click at [218, 150] on div "Radius" at bounding box center [202, 151] width 104 height 13
click at [195, 168] on input "8" at bounding box center [192, 168] width 85 height 15
click at [393, 146] on div "Name Text Block Text Field Email Text Block Email Field Row" at bounding box center [393, 148] width 225 height 32
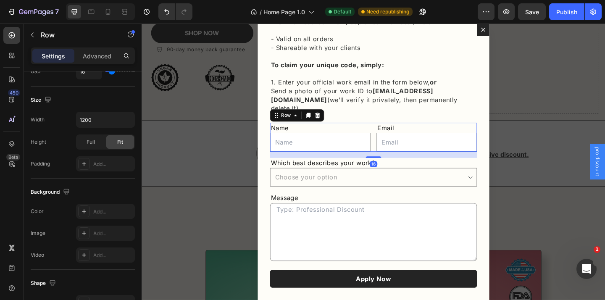
scroll to position [0, 0]
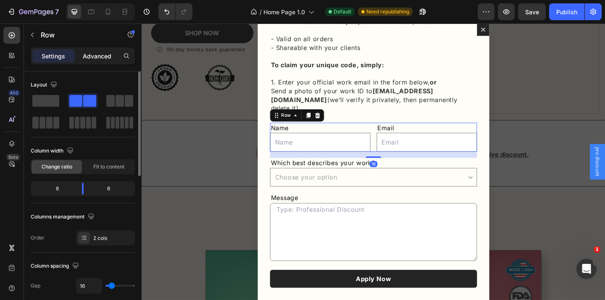
click at [107, 56] on p "Advanced" at bounding box center [97, 56] width 29 height 9
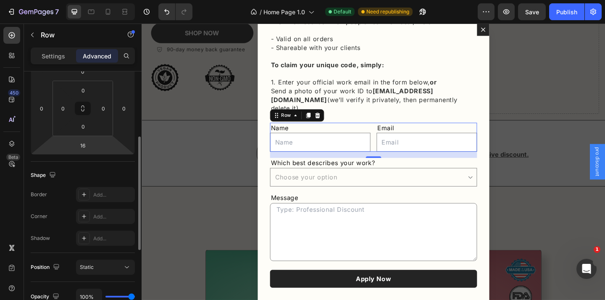
scroll to position [132, 0]
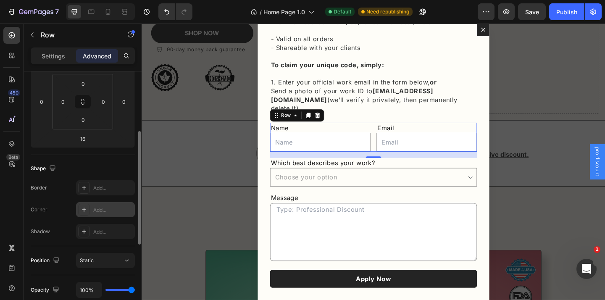
click at [92, 206] on div "Add..." at bounding box center [105, 209] width 59 height 15
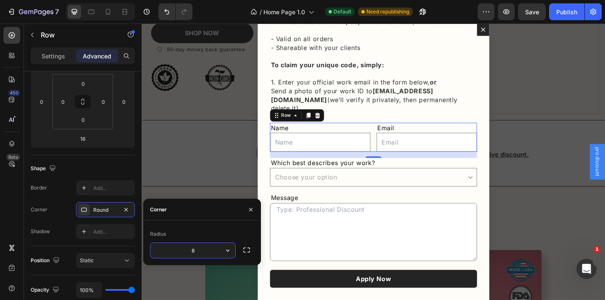
click at [65, 192] on div "Border Add..." at bounding box center [83, 187] width 104 height 15
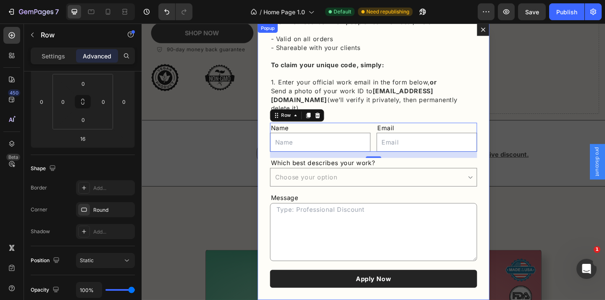
click at [277, 147] on div "Image Apply now to confirm your credentials and unlock your discount. Heading R…" at bounding box center [394, 174] width 252 height 301
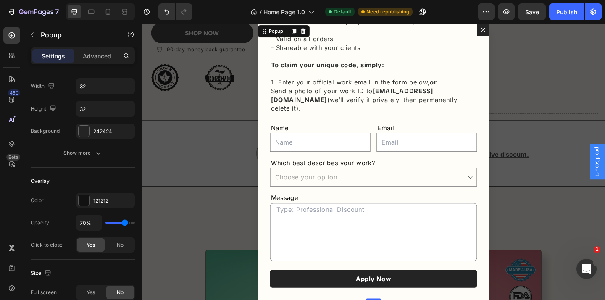
scroll to position [0, 0]
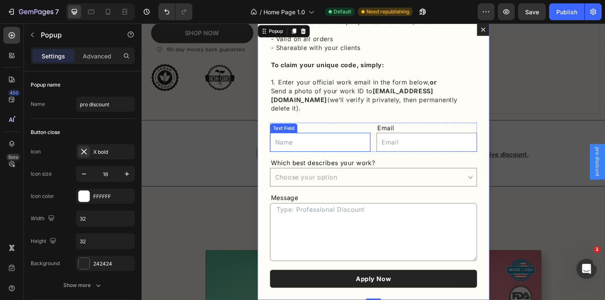
click at [383, 147] on input "Dialog body" at bounding box center [335, 152] width 109 height 20
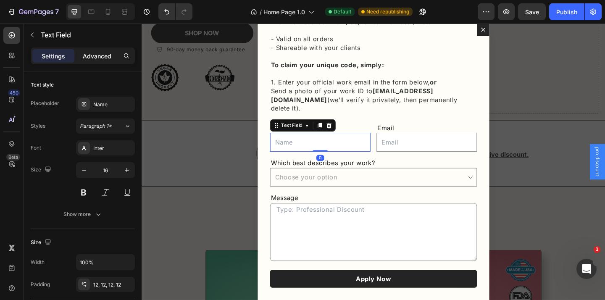
click at [94, 56] on p "Advanced" at bounding box center [97, 56] width 29 height 9
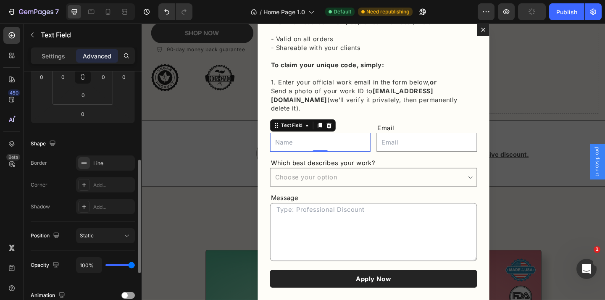
scroll to position [169, 0]
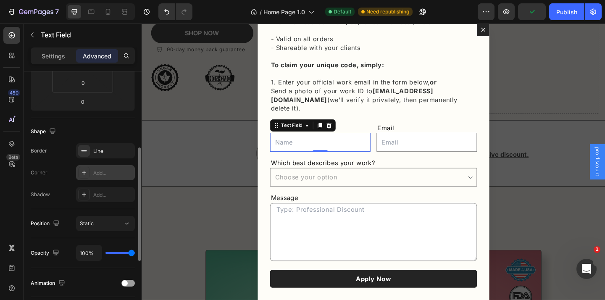
click at [100, 169] on div "Add..." at bounding box center [112, 173] width 39 height 8
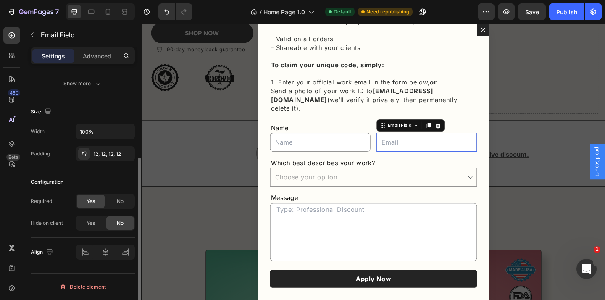
click at [408, 148] on input "Dialog body" at bounding box center [451, 152] width 109 height 20
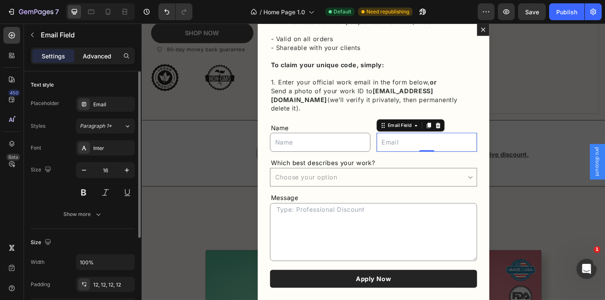
click at [104, 53] on p "Advanced" at bounding box center [97, 56] width 29 height 9
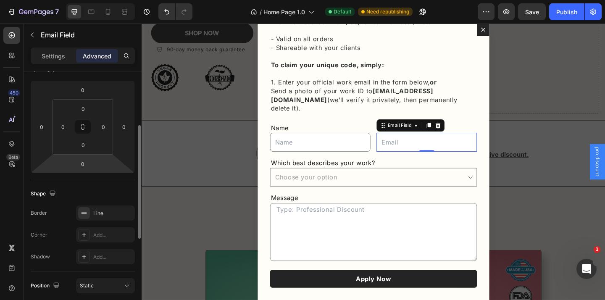
scroll to position [112, 0]
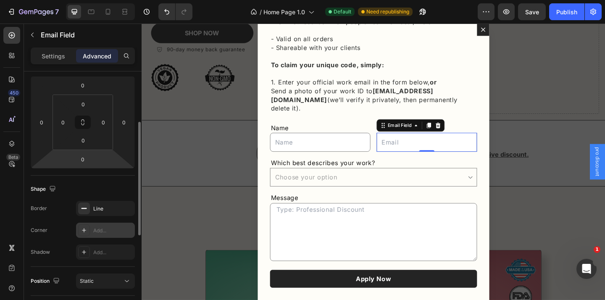
click at [102, 229] on div "Add..." at bounding box center [112, 231] width 39 height 8
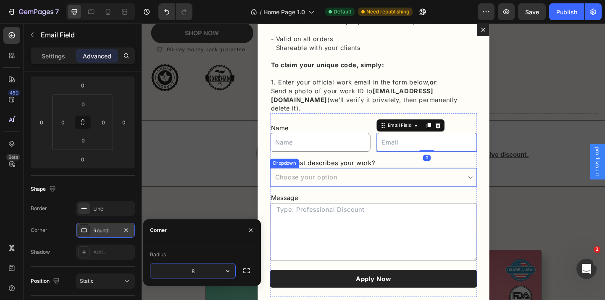
click at [287, 185] on select "Choose your option Nutritionist Registered Dietitian Health Coach Holistic Prac…" at bounding box center [393, 191] width 225 height 20
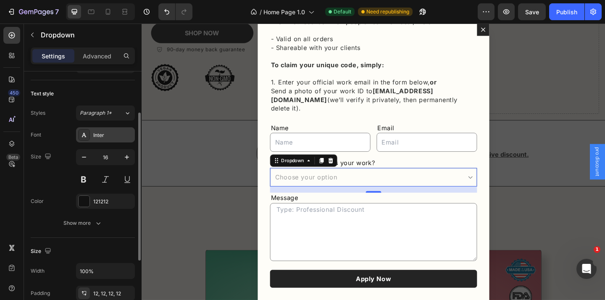
scroll to position [53, 0]
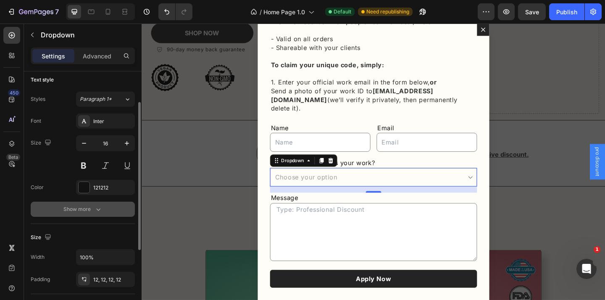
click at [87, 204] on button "Show more" at bounding box center [83, 209] width 104 height 15
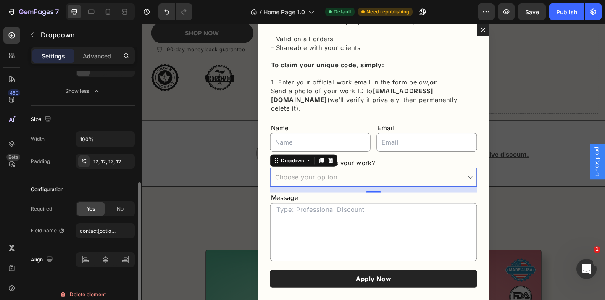
scroll to position [267, 0]
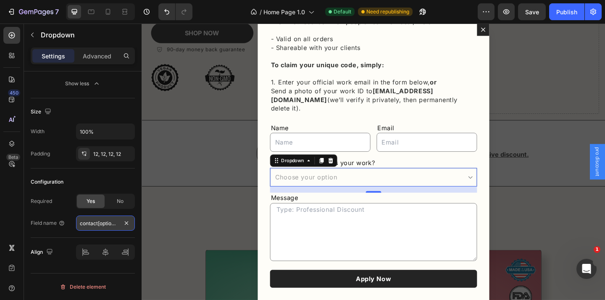
click at [99, 225] on input "contact[options]" at bounding box center [105, 223] width 59 height 15
click at [108, 223] on input "contact[options]" at bounding box center [105, 223] width 59 height 15
drag, startPoint x: 97, startPoint y: 223, endPoint x: 108, endPoint y: 224, distance: 11.0
click at [108, 224] on input "contact[options]" at bounding box center [105, 223] width 59 height 15
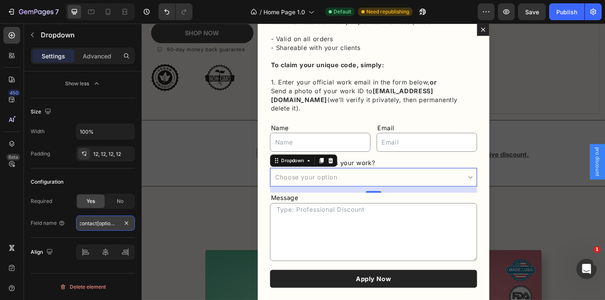
click at [101, 222] on input "contact[options]" at bounding box center [105, 223] width 59 height 15
drag, startPoint x: 110, startPoint y: 223, endPoint x: 81, endPoint y: 223, distance: 29.8
click at [80, 223] on input "contact[options]" at bounding box center [105, 223] width 59 height 15
click at [93, 223] on input "contact[options]" at bounding box center [105, 223] width 59 height 15
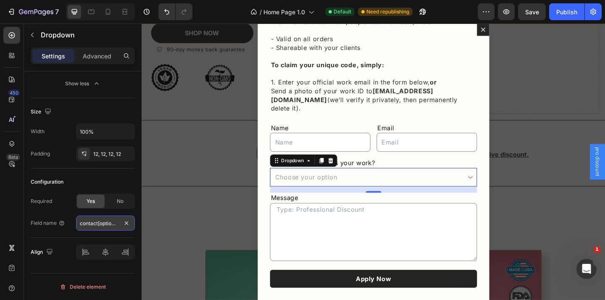
click at [102, 224] on input "contact[options]" at bounding box center [105, 223] width 59 height 15
type input "Field of work"
click at [112, 174] on div "Configuration Required Yes No Field name Field of work" at bounding box center [83, 202] width 104 height 69
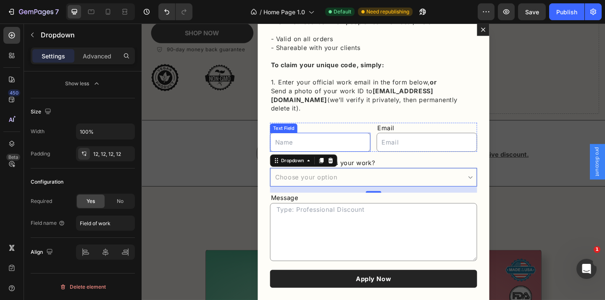
click at [386, 142] on input "Dialog body" at bounding box center [335, 152] width 109 height 20
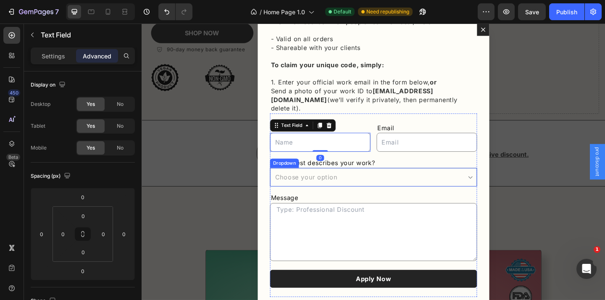
click at [403, 181] on select "Choose your option Nutritionist Registered Dietitian Health Coach Holistic Prac…" at bounding box center [393, 191] width 225 height 20
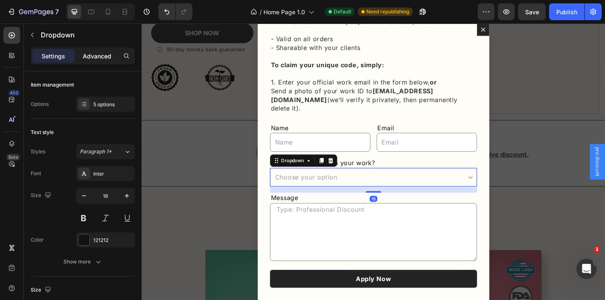
click at [98, 61] on div "Advanced" at bounding box center [97, 55] width 42 height 13
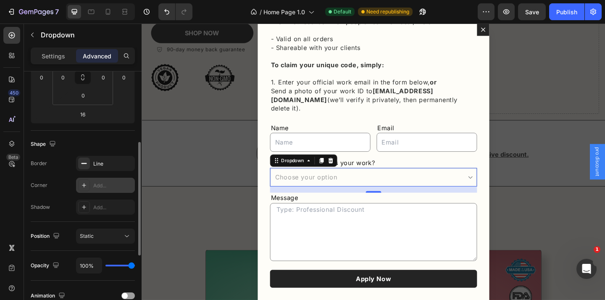
scroll to position [166, 0]
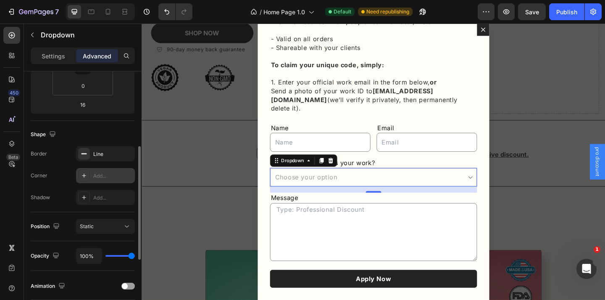
click at [113, 173] on div "Add..." at bounding box center [112, 176] width 39 height 8
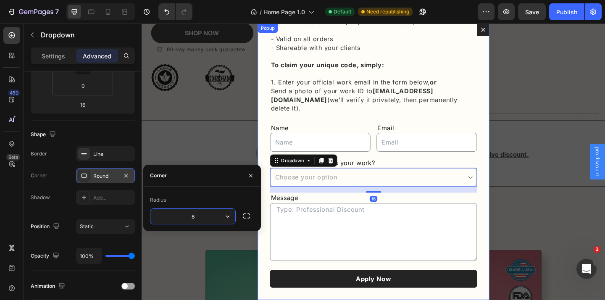
click at [273, 163] on div "Image Apply now to confirm your credentials and unlock your discount. Heading R…" at bounding box center [394, 174] width 252 height 301
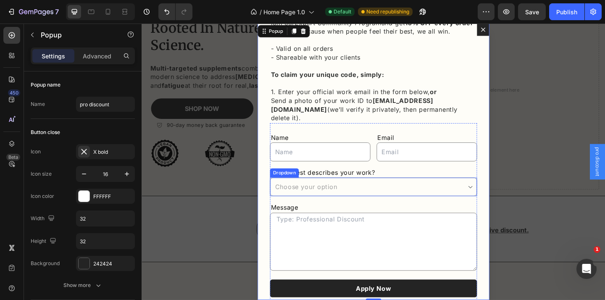
scroll to position [126, 0]
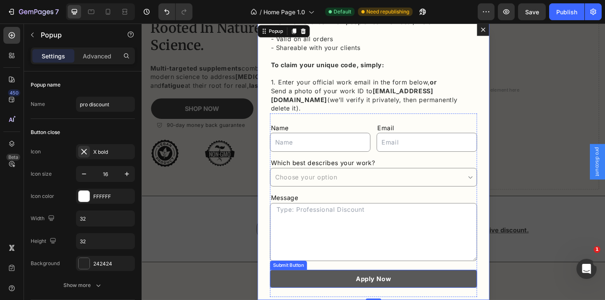
click at [455, 297] on button "Apply Now" at bounding box center [393, 301] width 225 height 19
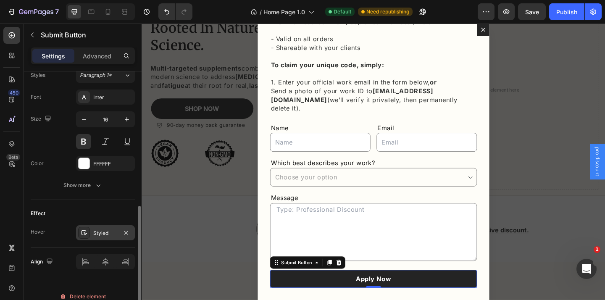
scroll to position [323, 0]
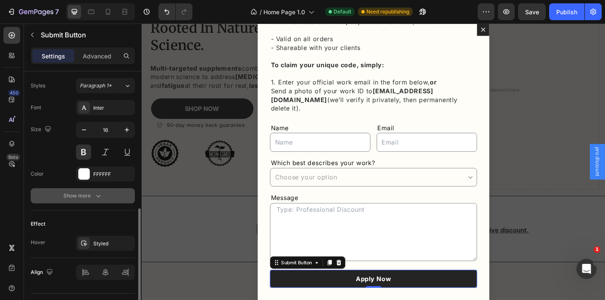
click at [98, 197] on icon "button" at bounding box center [98, 196] width 4 height 3
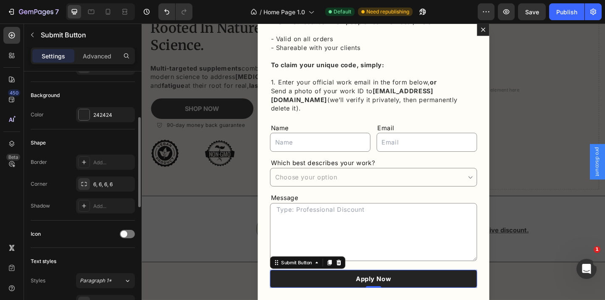
scroll to position [0, 0]
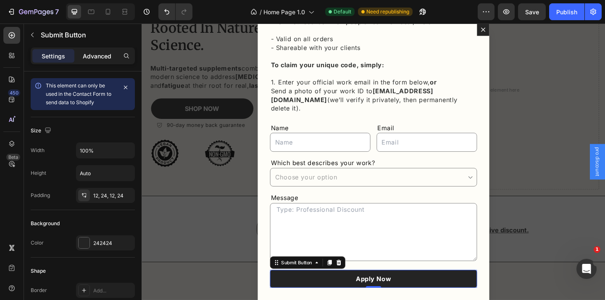
click at [95, 58] on p "Advanced" at bounding box center [97, 56] width 29 height 9
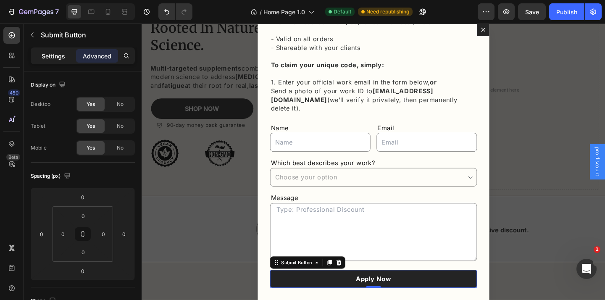
click at [55, 52] on p "Settings" at bounding box center [54, 56] width 24 height 9
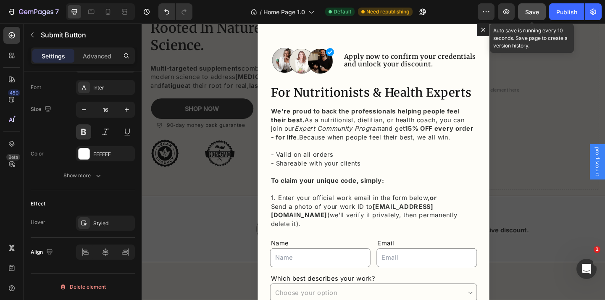
click at [530, 14] on span "Save" at bounding box center [532, 11] width 14 height 7
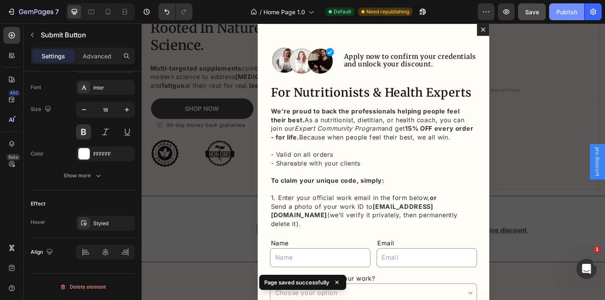
click at [563, 10] on div "Publish" at bounding box center [566, 12] width 21 height 9
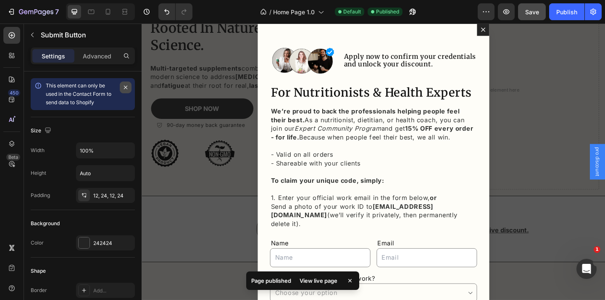
click at [126, 87] on icon "button" at bounding box center [125, 87] width 7 height 7
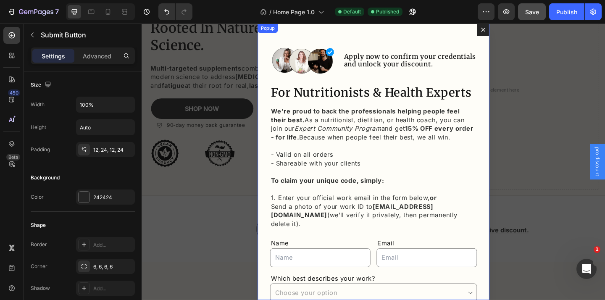
click at [516, 31] on icon "Dialog content" at bounding box center [513, 30] width 7 height 7
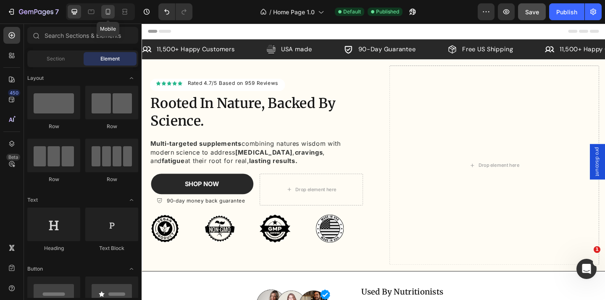
click at [107, 11] on icon at bounding box center [108, 12] width 8 height 8
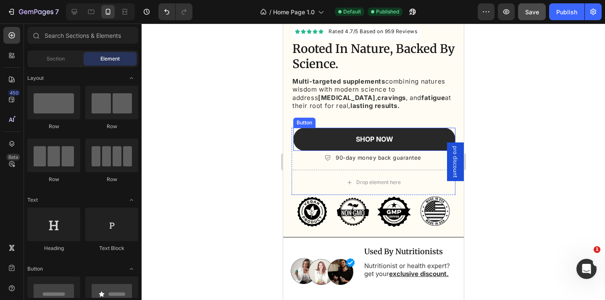
scroll to position [180, 0]
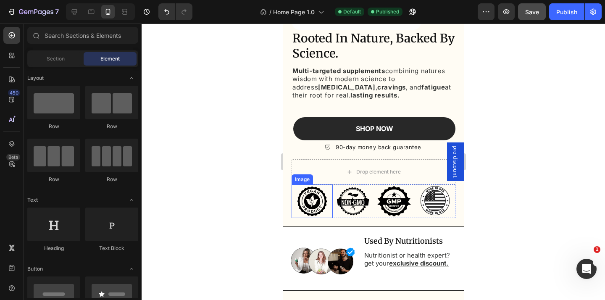
click at [326, 209] on img at bounding box center [312, 201] width 34 height 34
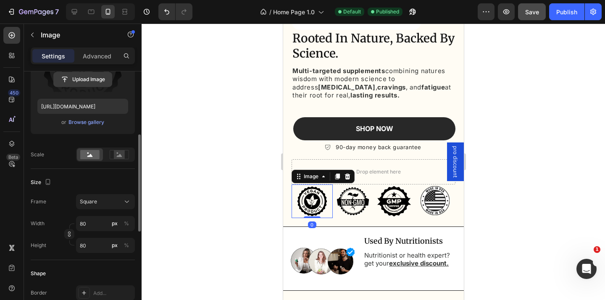
scroll to position [142, 0]
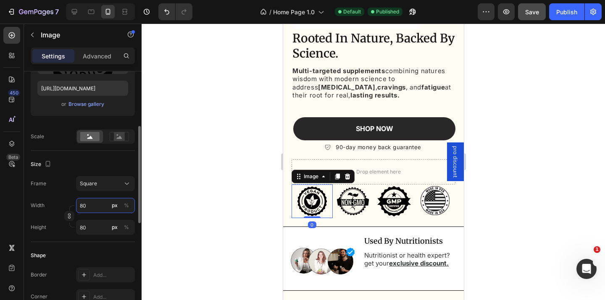
click at [97, 206] on input "80" at bounding box center [105, 205] width 59 height 15
type input "7"
type input "70"
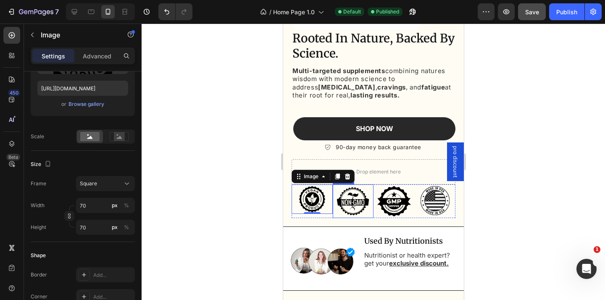
click at [353, 197] on img at bounding box center [353, 201] width 34 height 34
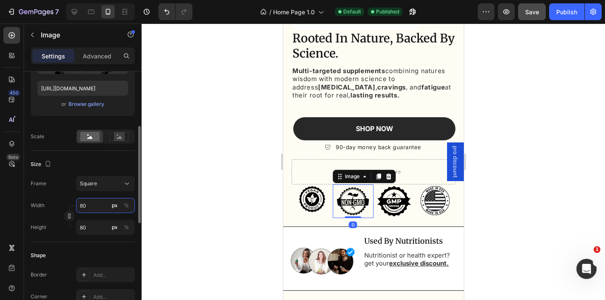
click at [96, 203] on input "80" at bounding box center [105, 205] width 59 height 15
type input "7"
type input "70"
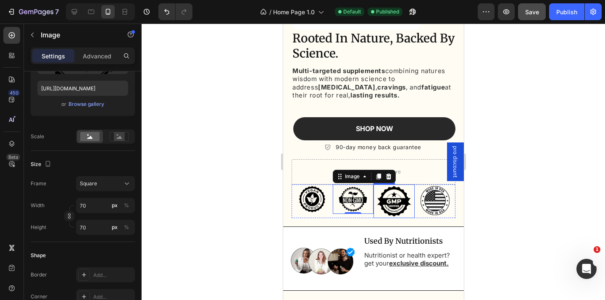
click at [401, 200] on img at bounding box center [394, 201] width 34 height 34
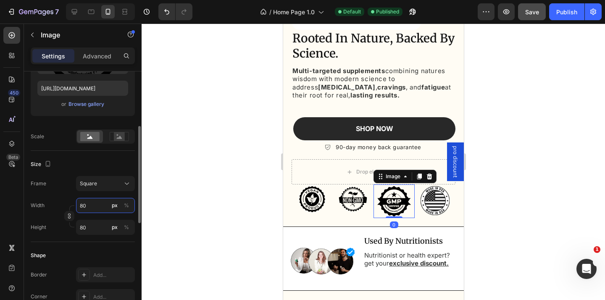
click at [104, 207] on input "80" at bounding box center [105, 205] width 59 height 15
type input "7"
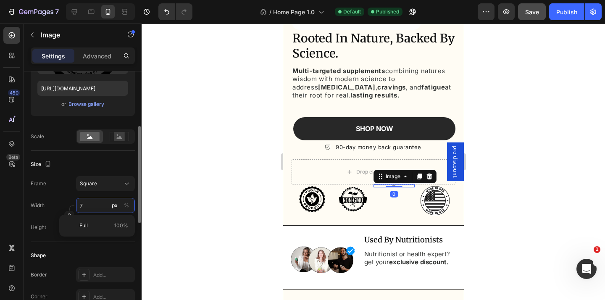
type input "70"
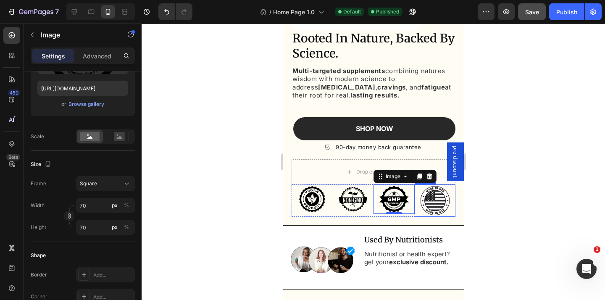
click at [439, 195] on img at bounding box center [434, 200] width 32 height 32
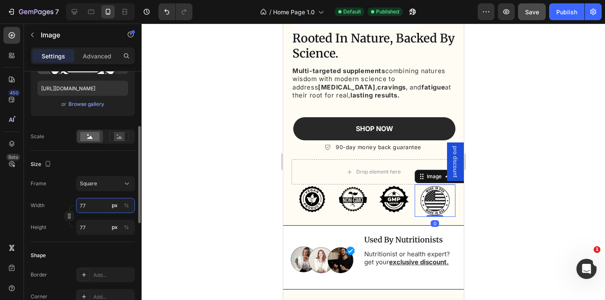
click at [89, 206] on input "77" at bounding box center [105, 205] width 59 height 15
type input "7"
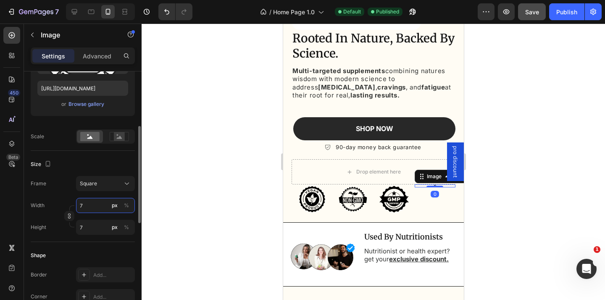
type input "70"
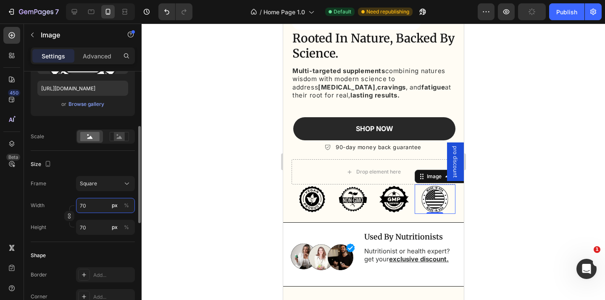
type input "7"
type input "76"
type input "766"
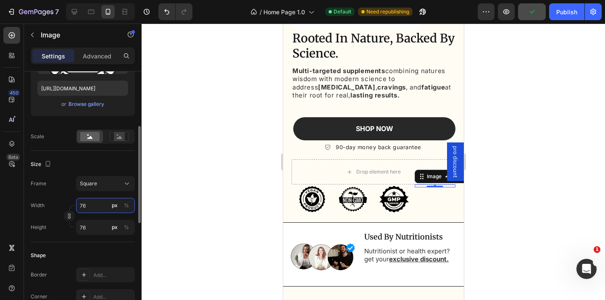
type input "766"
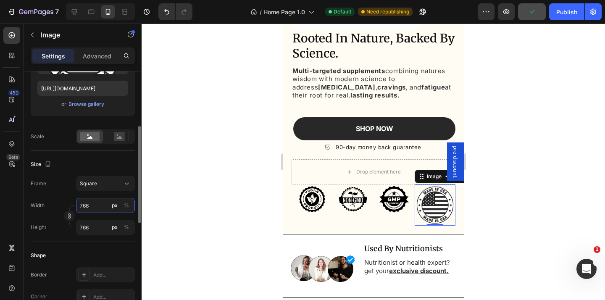
type input "76"
type input "7"
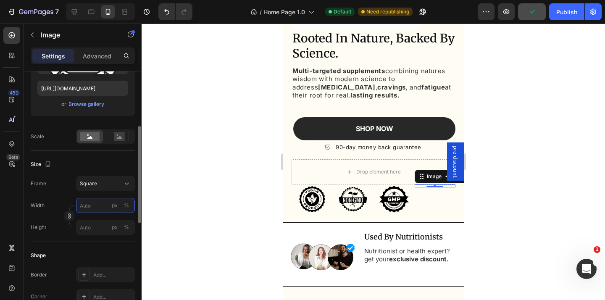
type input "6"
type input "66"
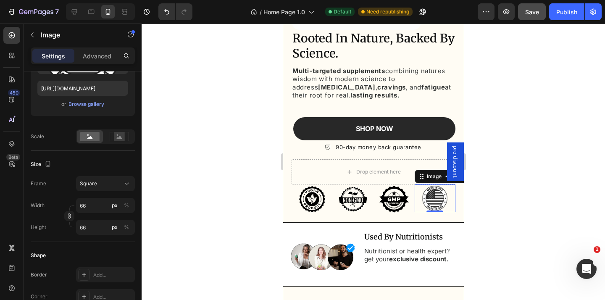
click at [249, 168] on div at bounding box center [373, 162] width 463 height 276
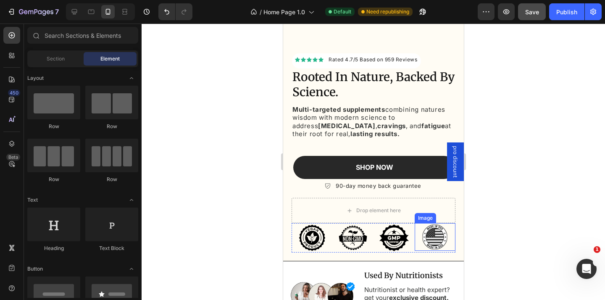
scroll to position [157, 0]
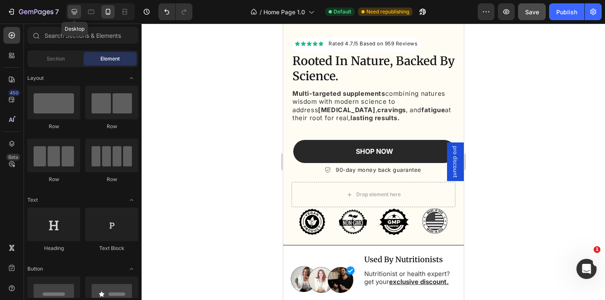
click at [73, 9] on icon at bounding box center [74, 11] width 5 height 5
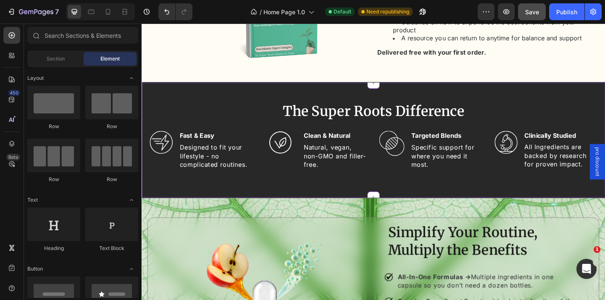
scroll to position [874, 0]
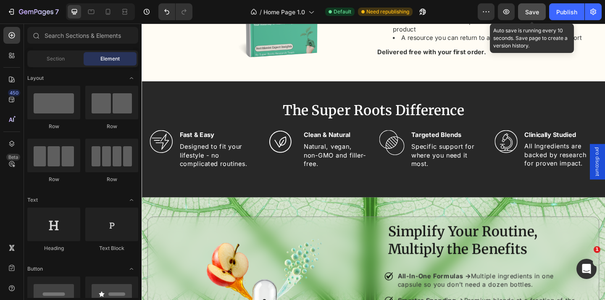
click at [535, 12] on span "Save" at bounding box center [532, 11] width 14 height 7
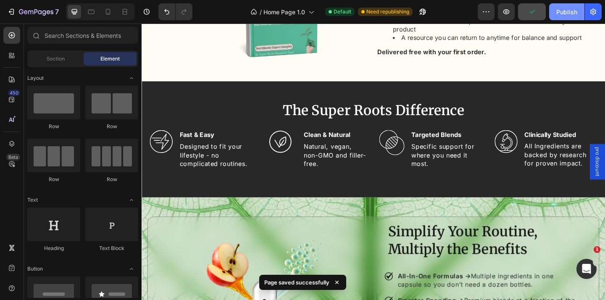
click at [564, 12] on div "Publish" at bounding box center [566, 12] width 21 height 9
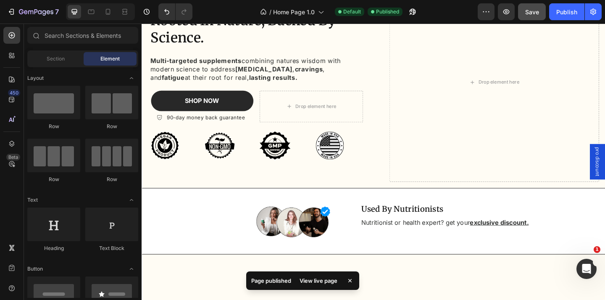
scroll to position [0, 0]
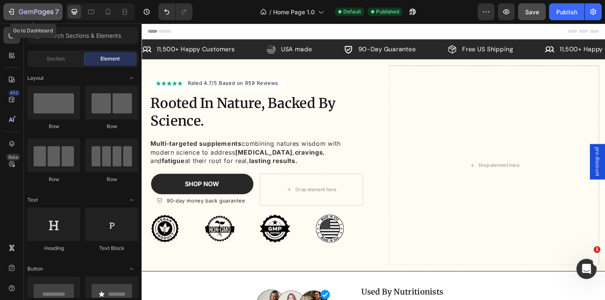
click at [37, 7] on div "7" at bounding box center [39, 12] width 40 height 10
